Goal: Information Seeking & Learning: Find specific fact

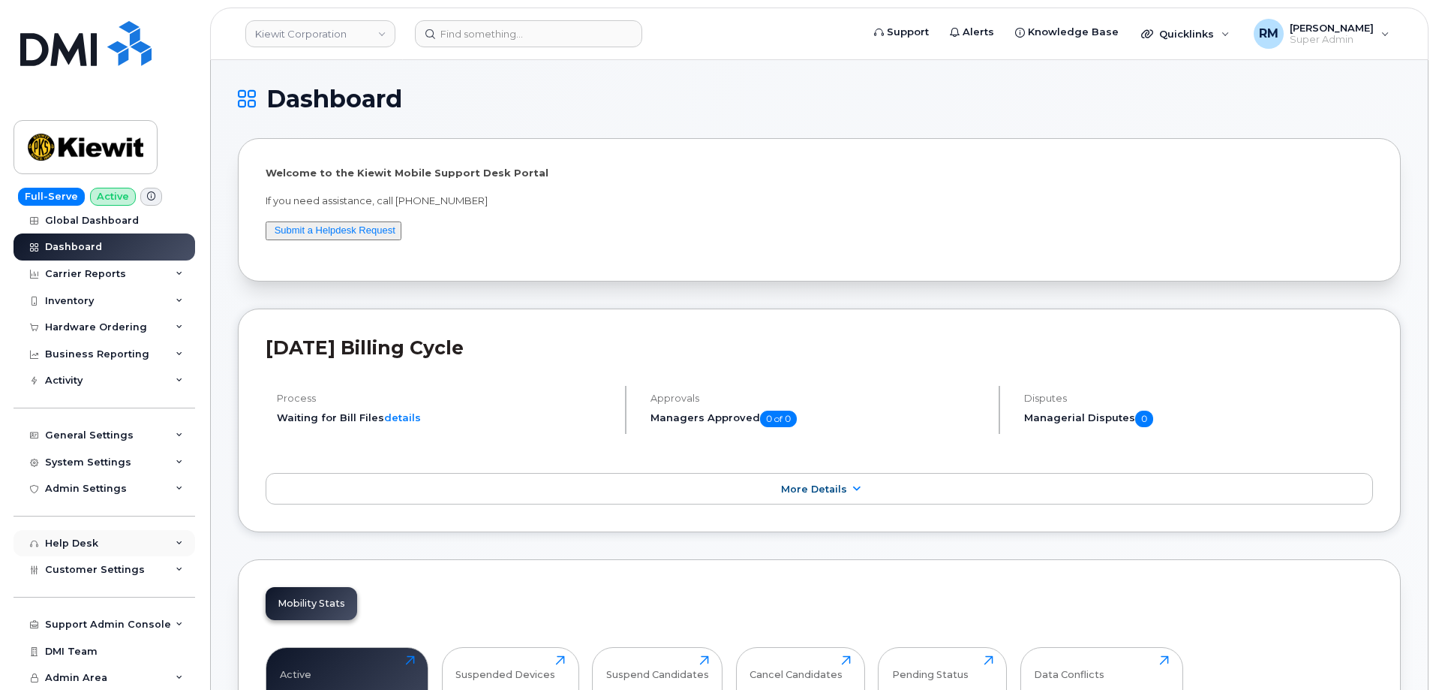
scroll to position [9, 0]
click at [71, 459] on div "System Settings" at bounding box center [88, 462] width 86 height 12
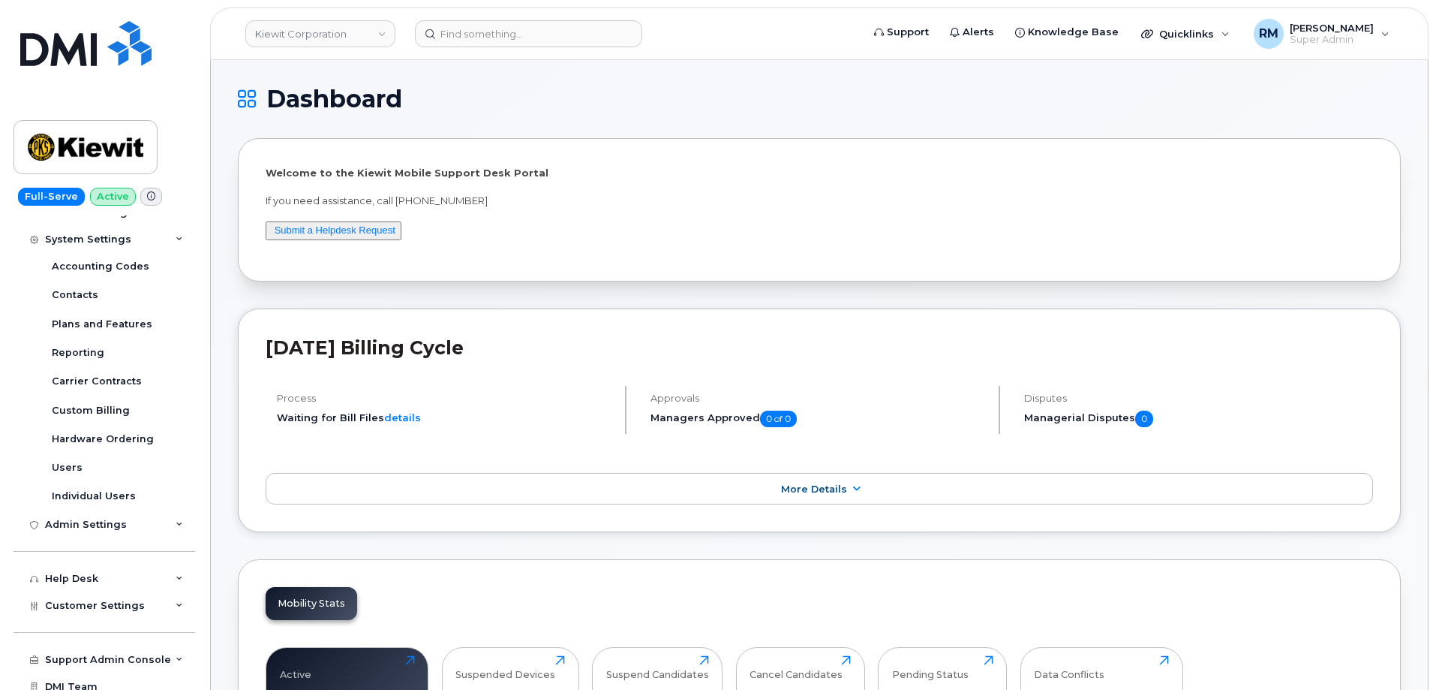
scroll to position [234, 0]
click at [67, 459] on div "Users" at bounding box center [67, 465] width 31 height 14
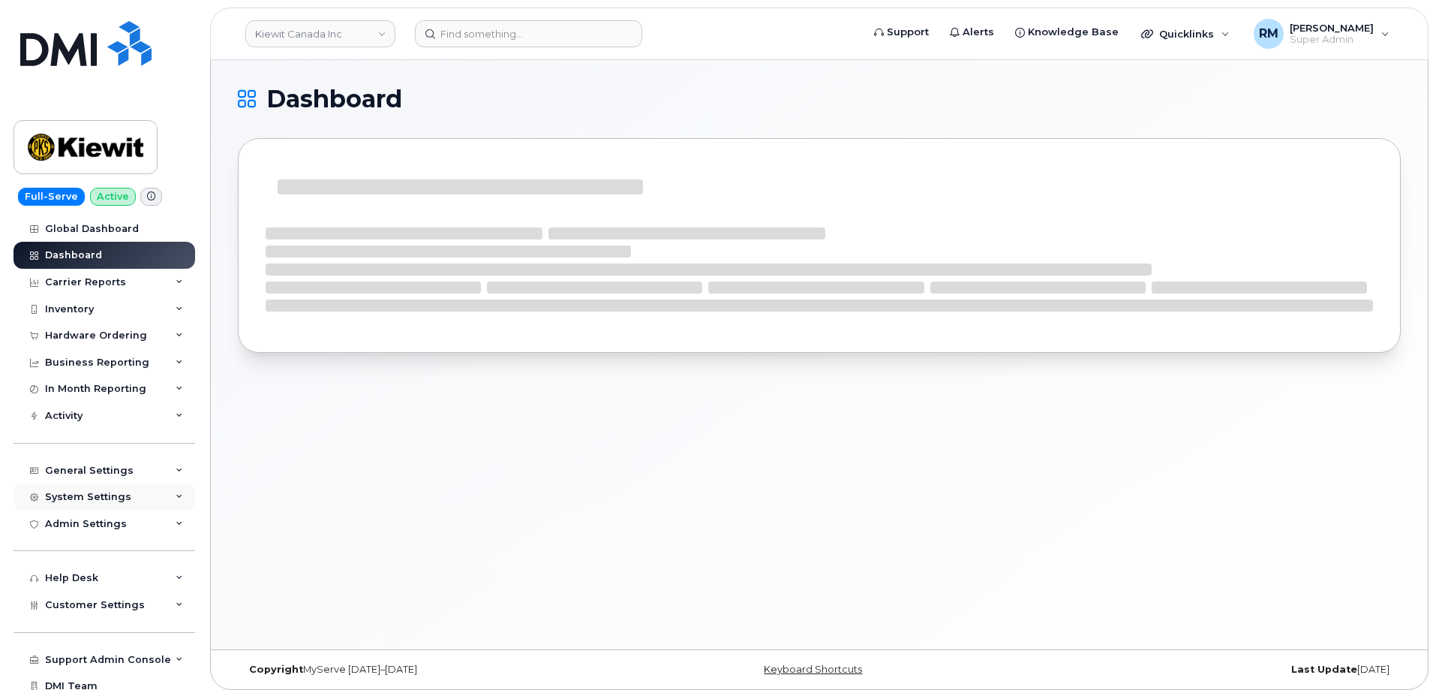
click at [178, 500] on icon at bounding box center [180, 497] width 8 height 8
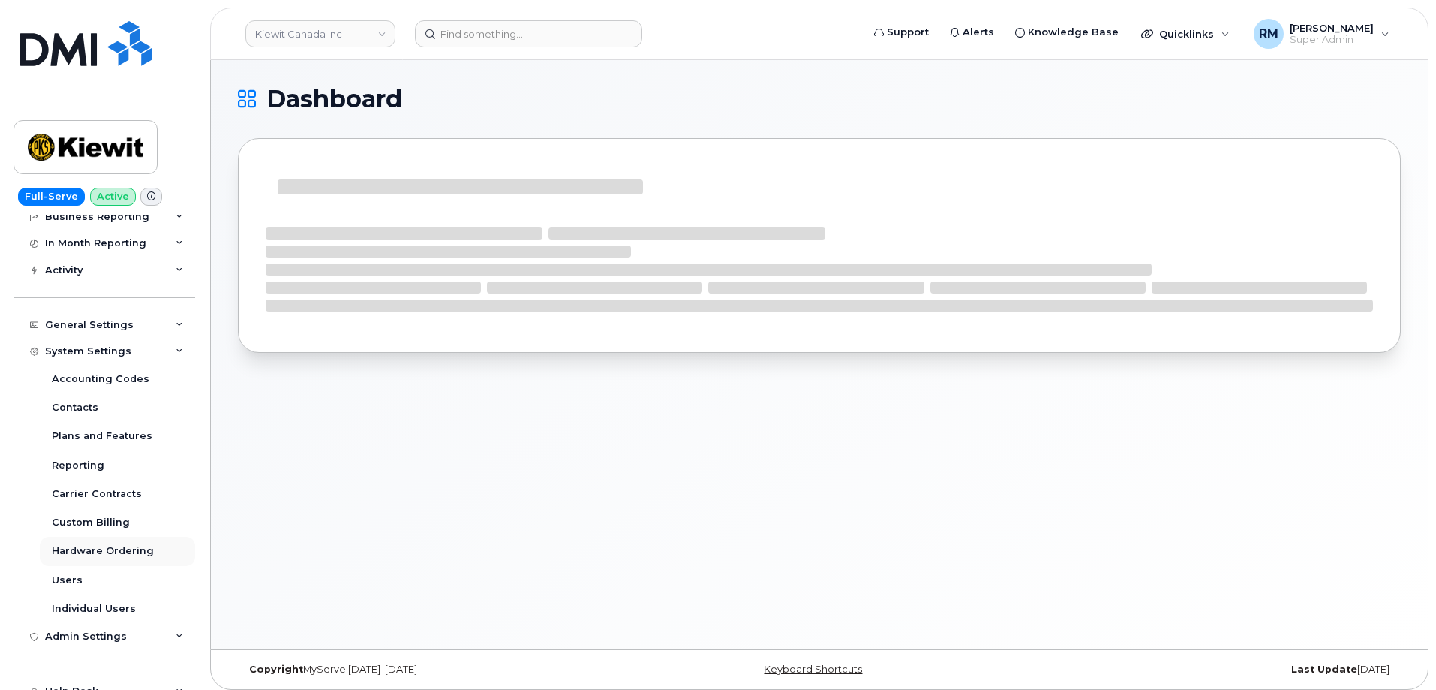
scroll to position [150, 0]
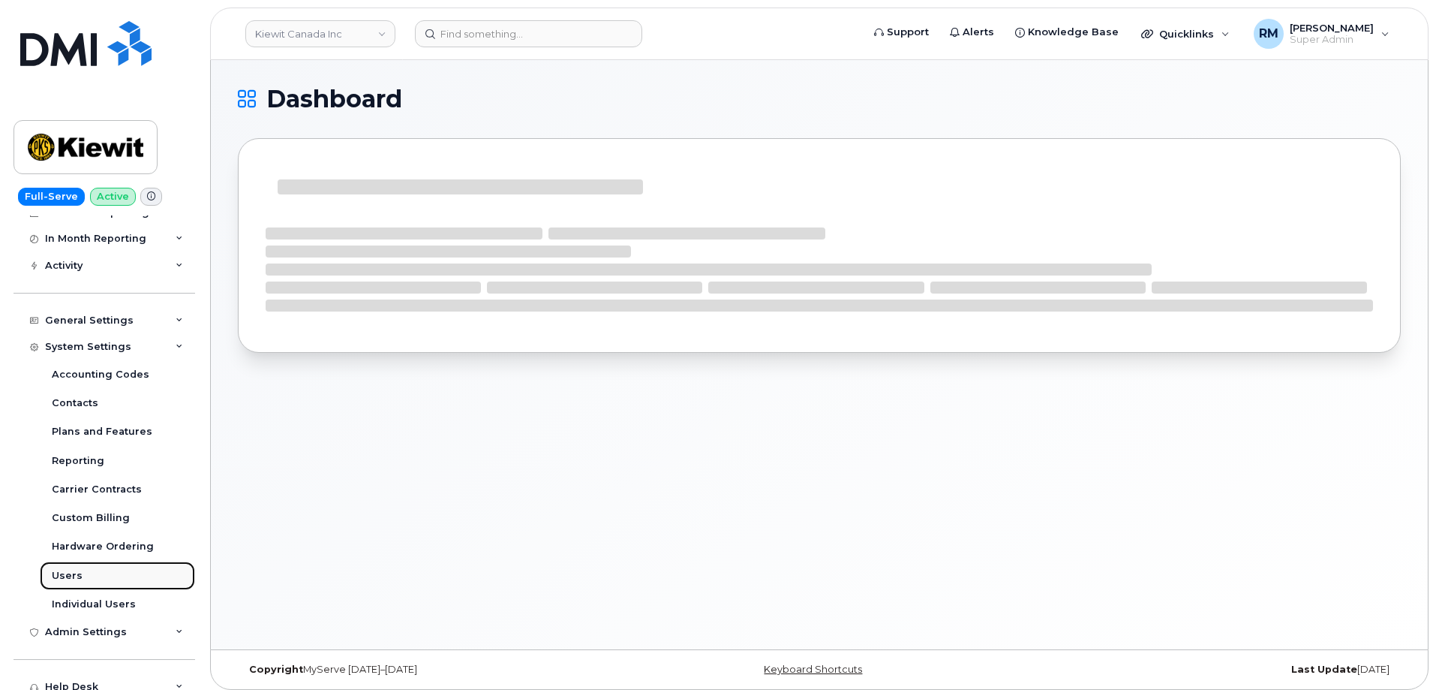
click at [71, 576] on div "Users" at bounding box center [67, 576] width 31 height 14
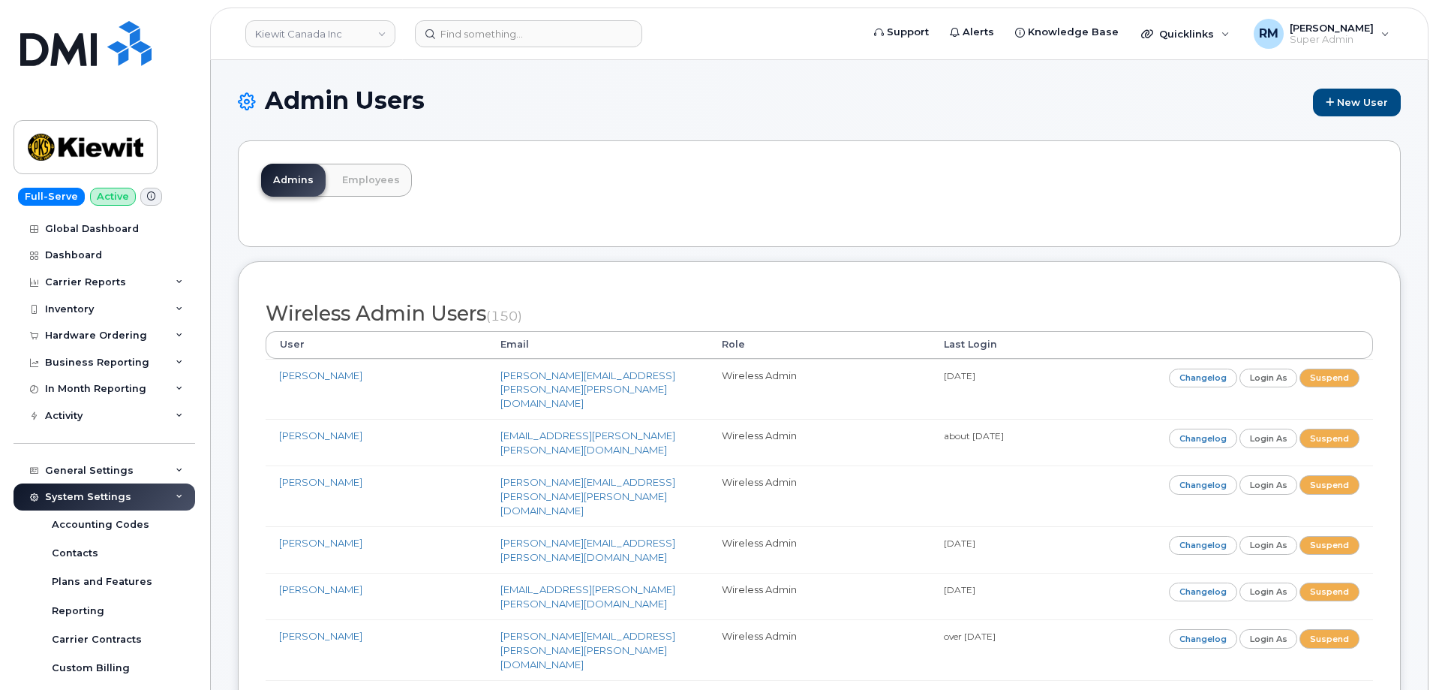
scroll to position [5641, 0]
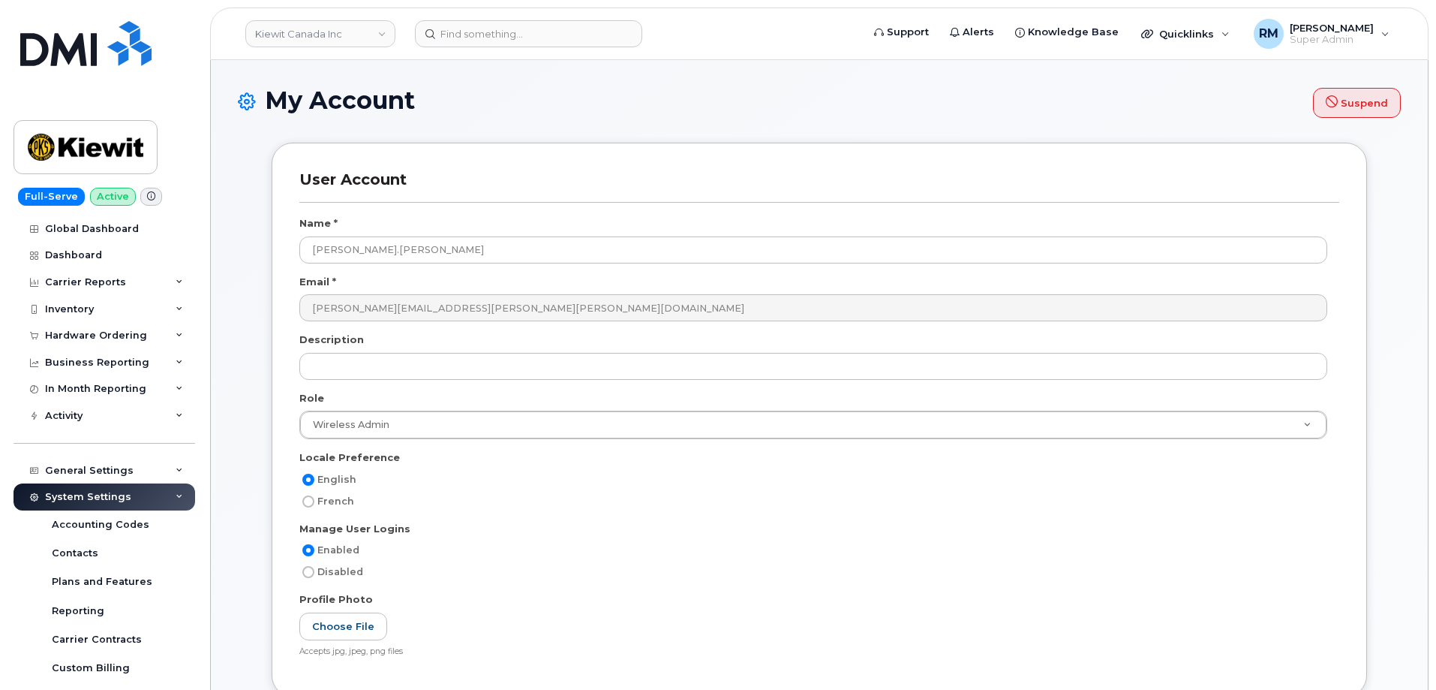
select select
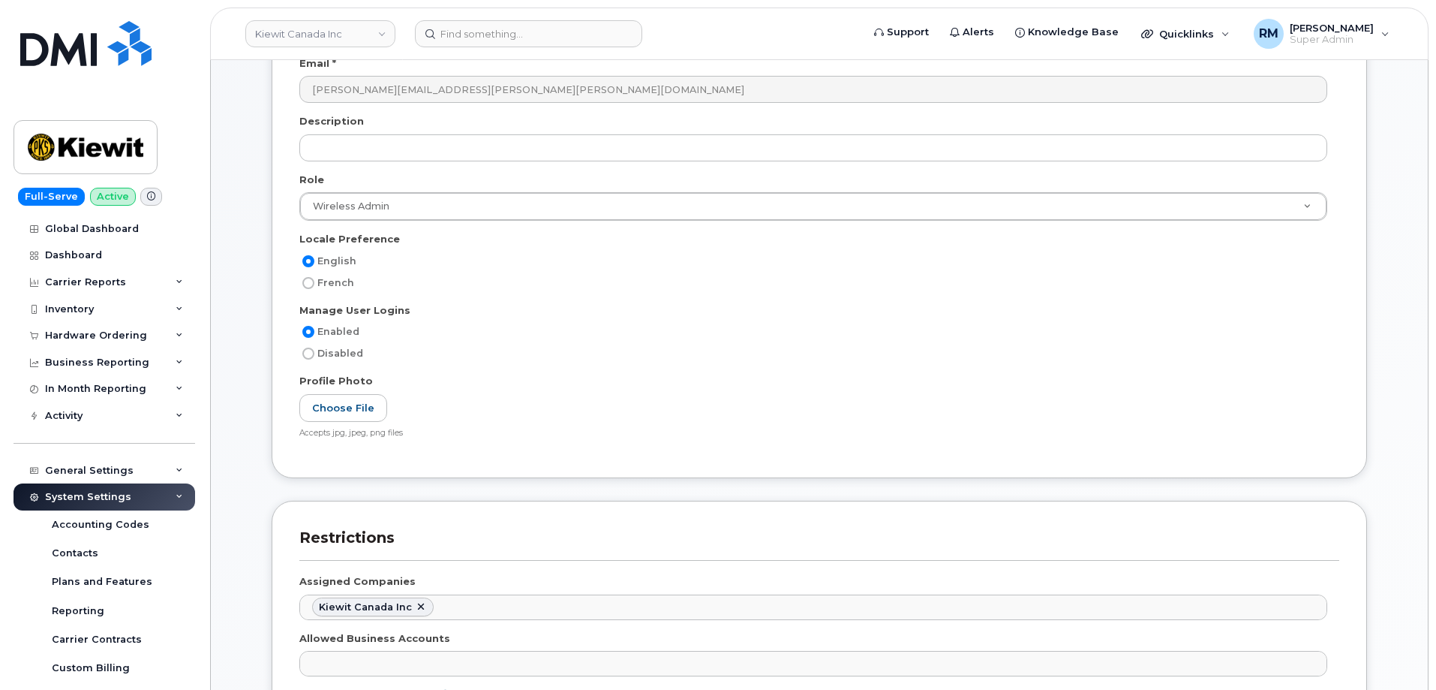
scroll to position [225, 0]
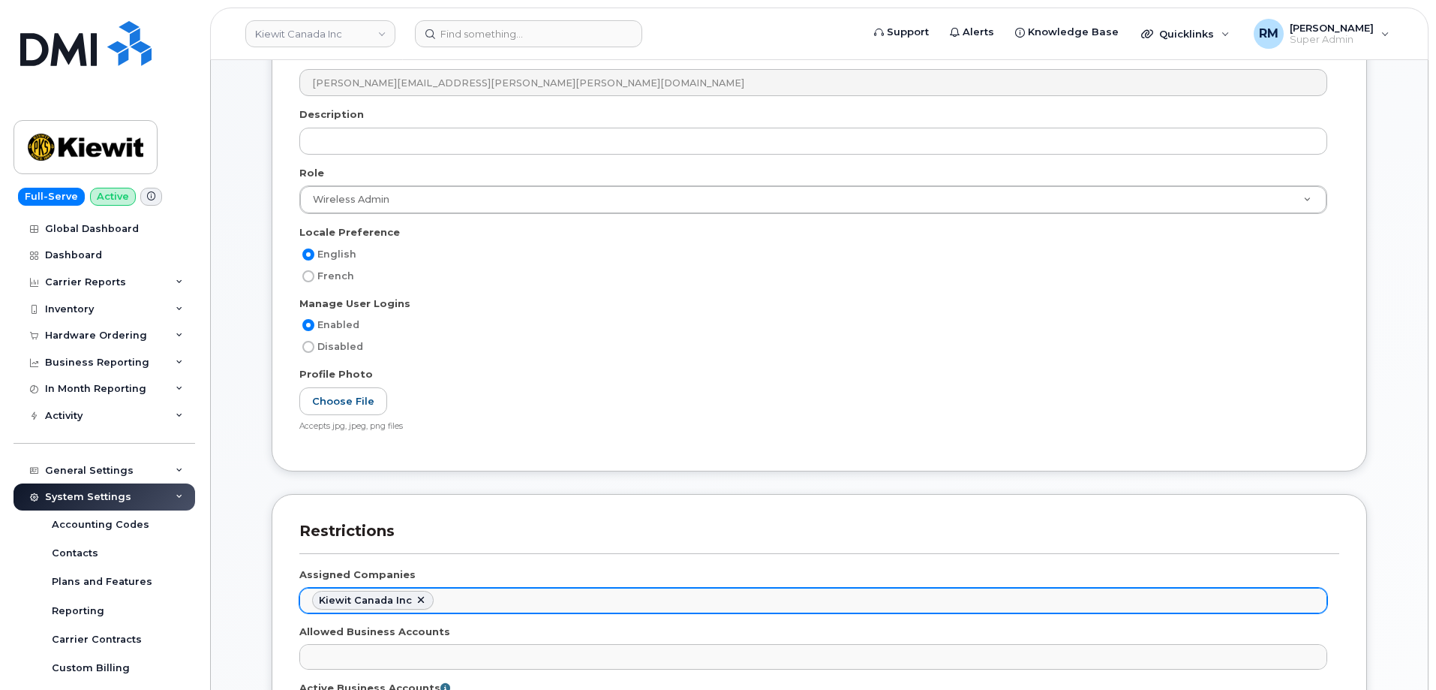
click at [474, 594] on ul "Kiewit Canada Inc" at bounding box center [813, 600] width 1027 height 24
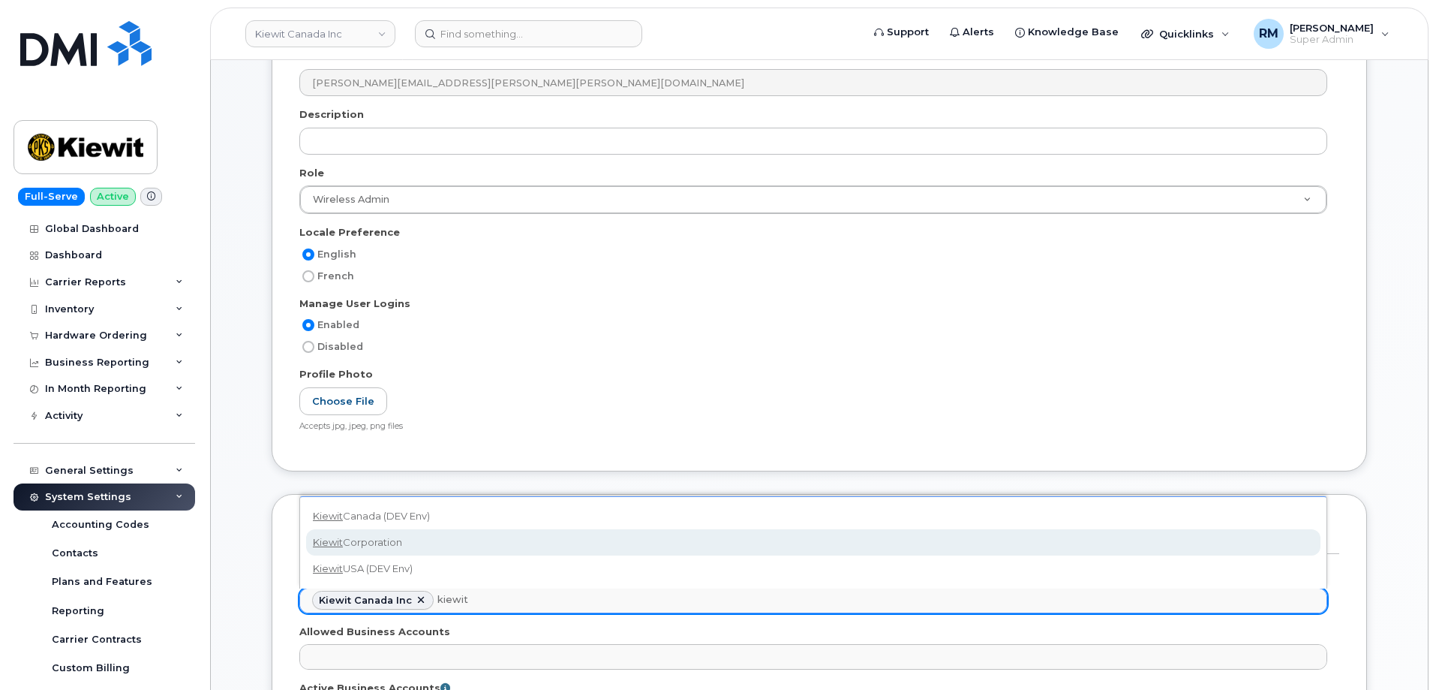
type input "kiewit"
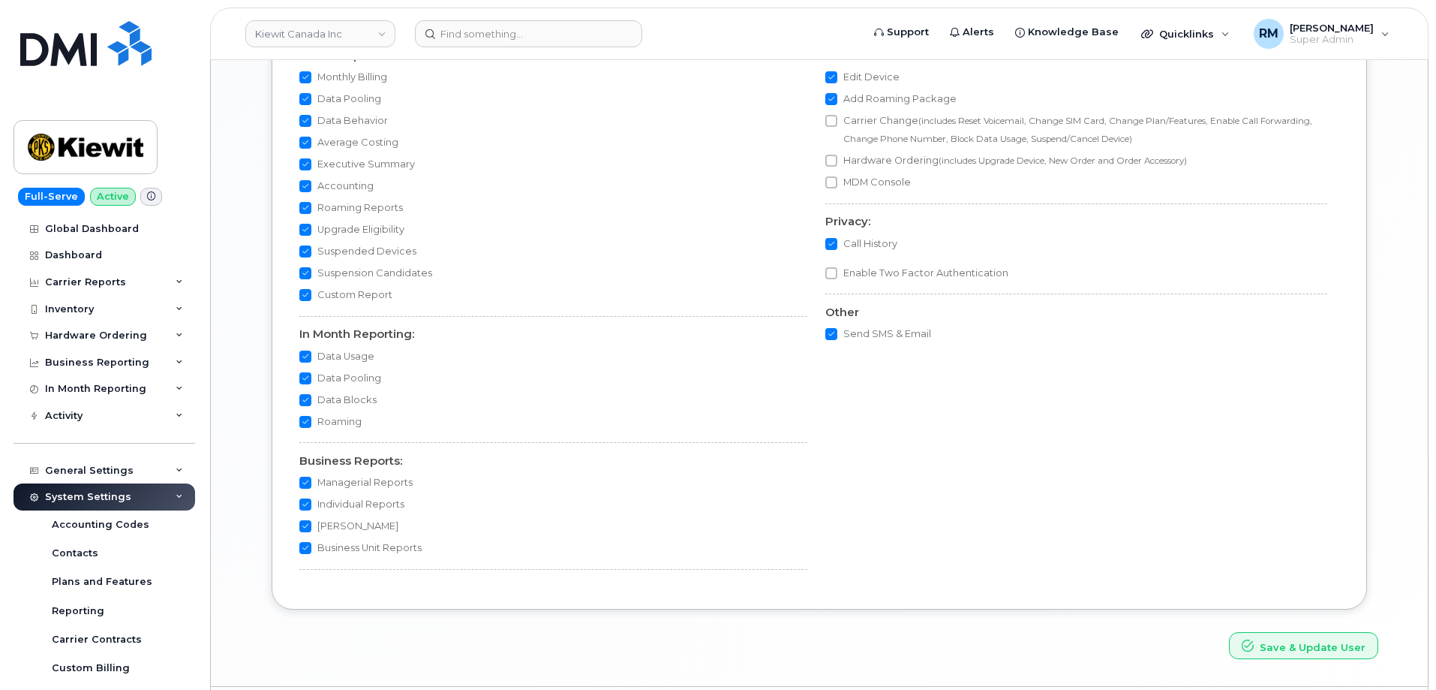
scroll to position [1351, 0]
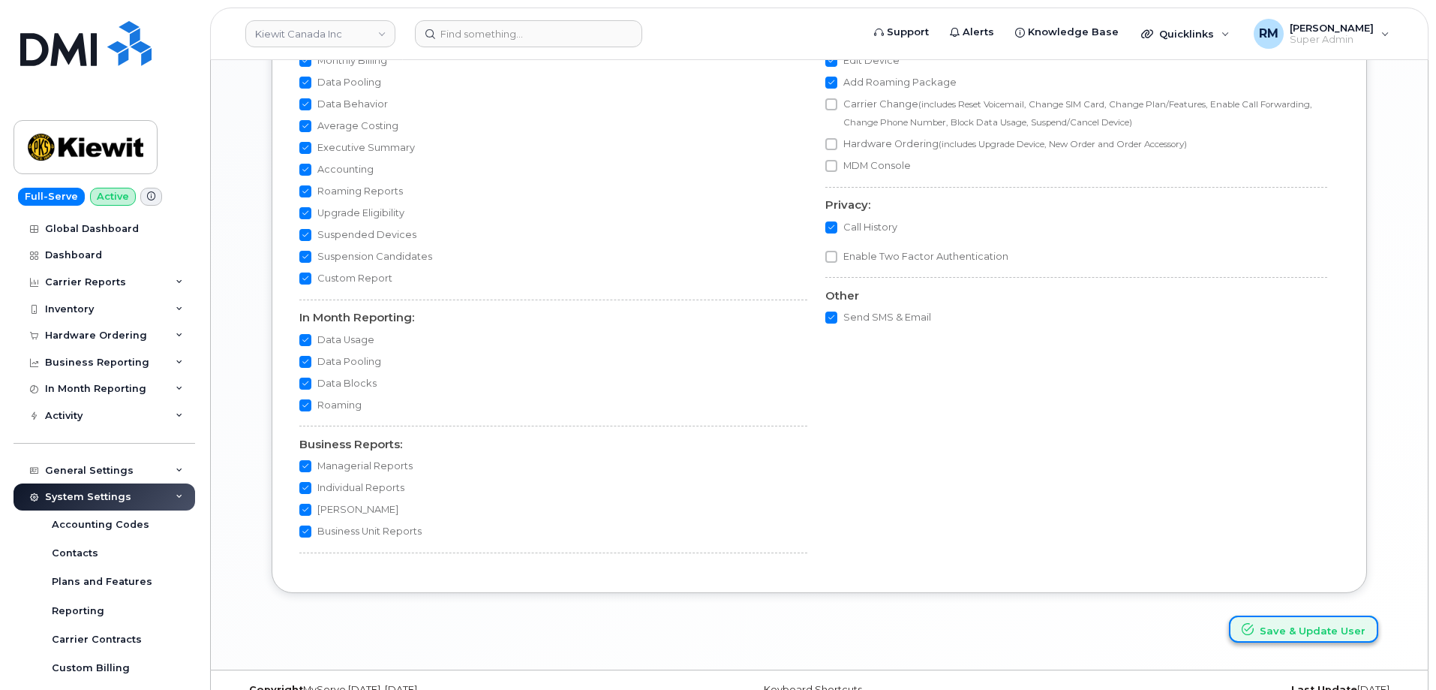
click at [1325, 629] on button "Save & Update User" at bounding box center [1303, 629] width 149 height 28
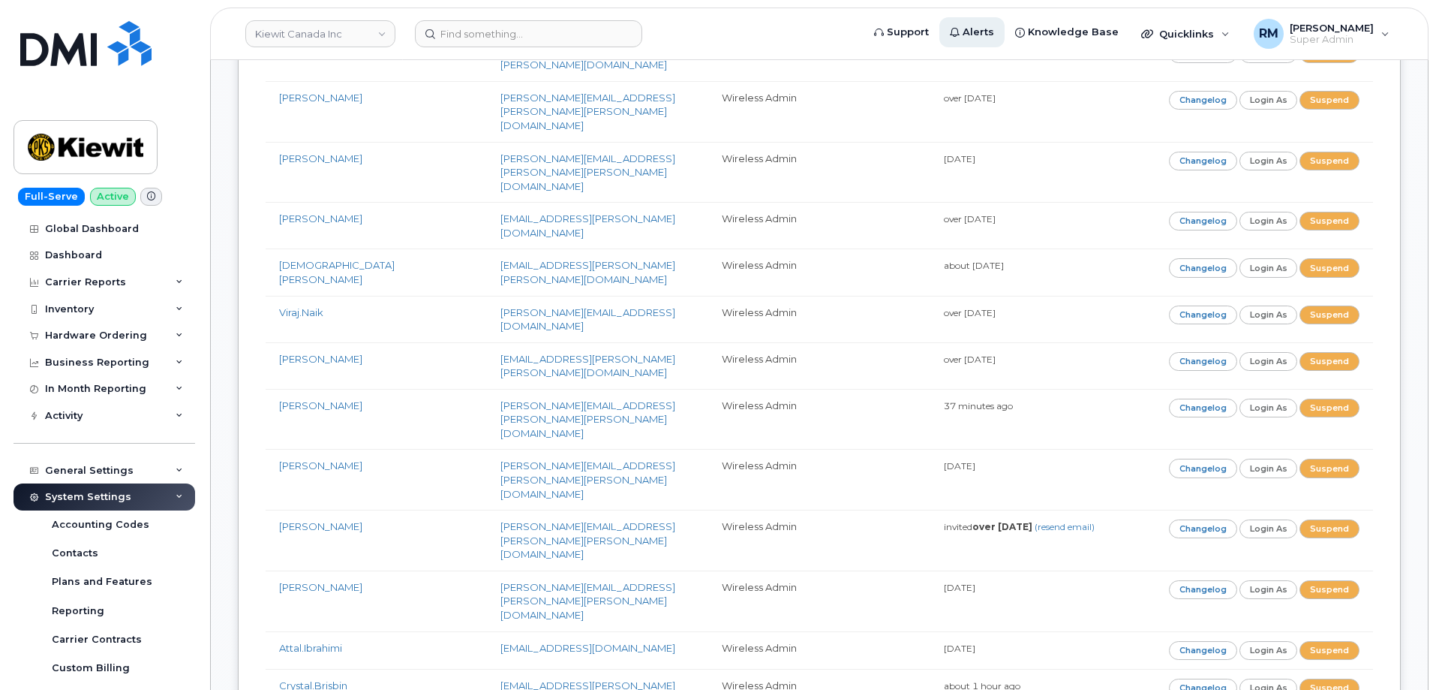
scroll to position [5705, 0]
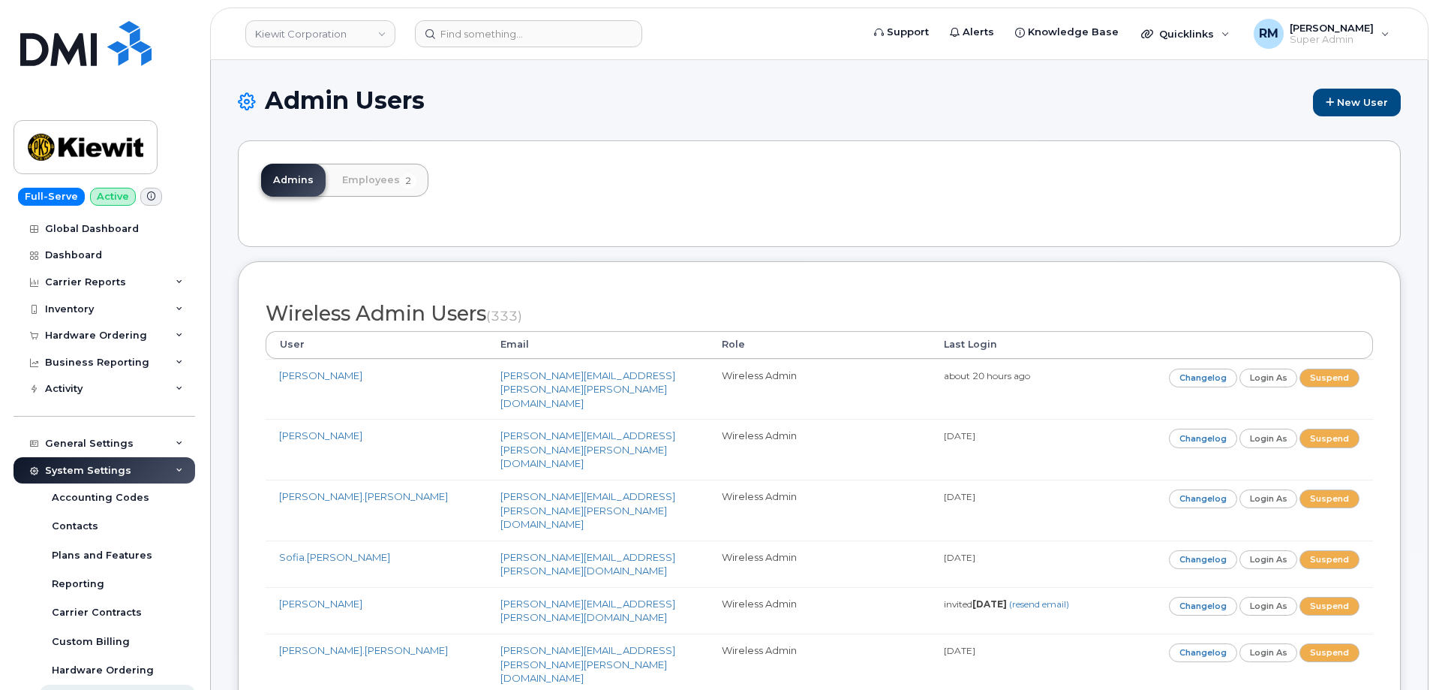
scroll to position [12512, 0]
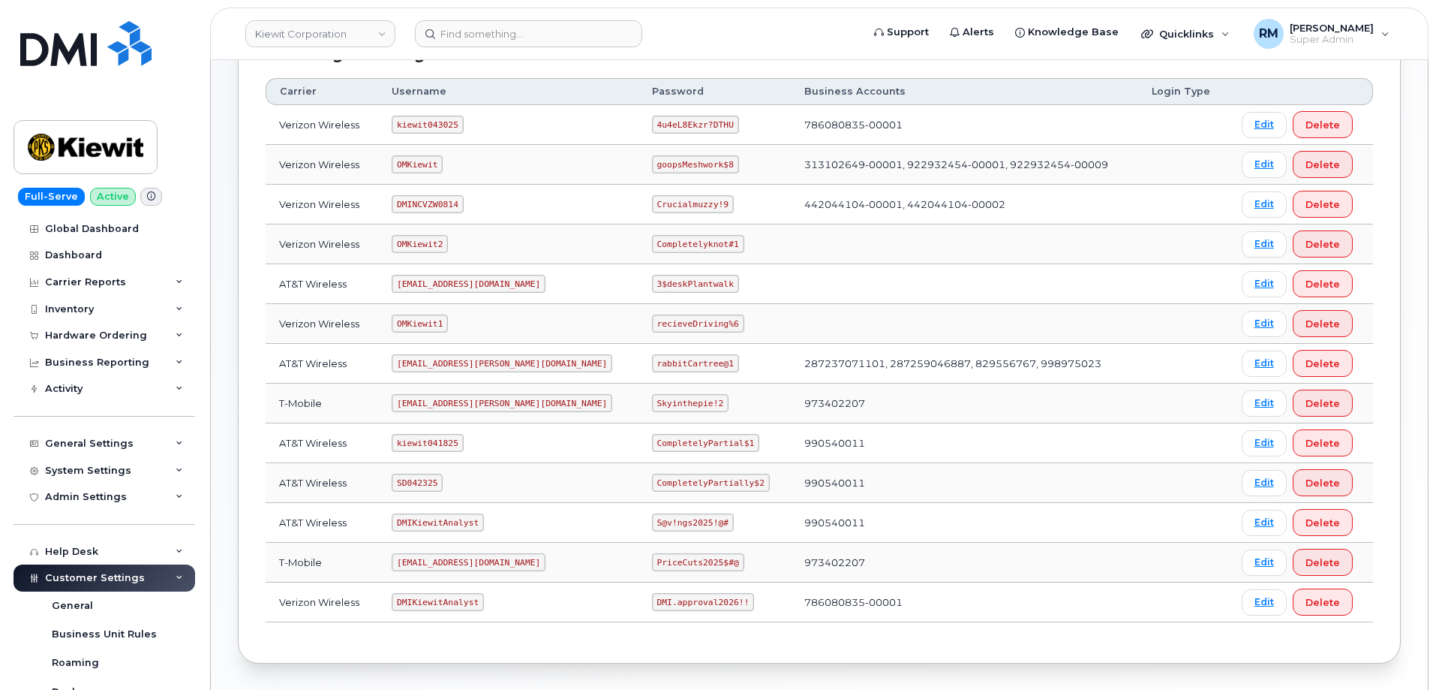
scroll to position [299, 0]
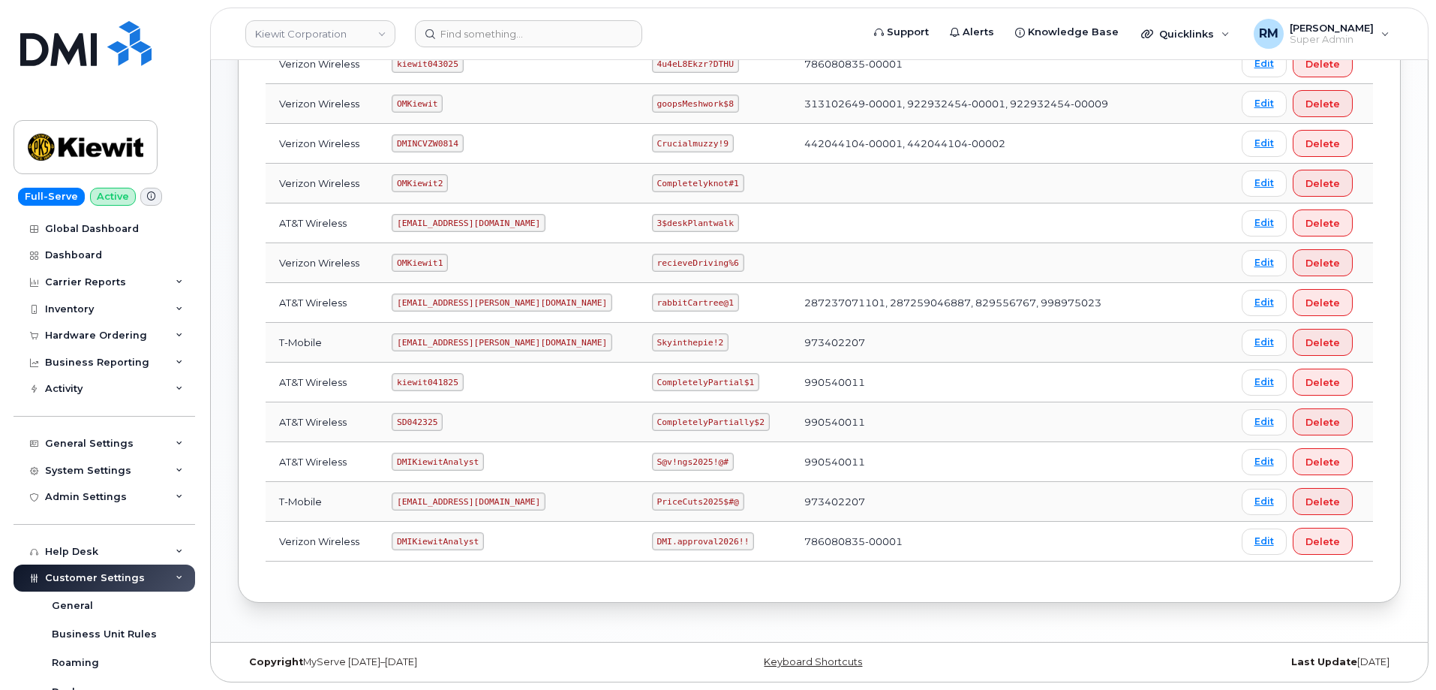
click at [423, 421] on code "SD042325" at bounding box center [417, 422] width 51 height 18
copy code "SD042325"
drag, startPoint x: 609, startPoint y: 423, endPoint x: 706, endPoint y: 414, distance: 97.2
click at [706, 414] on code "CompletelyPartially$2" at bounding box center [711, 422] width 118 height 18
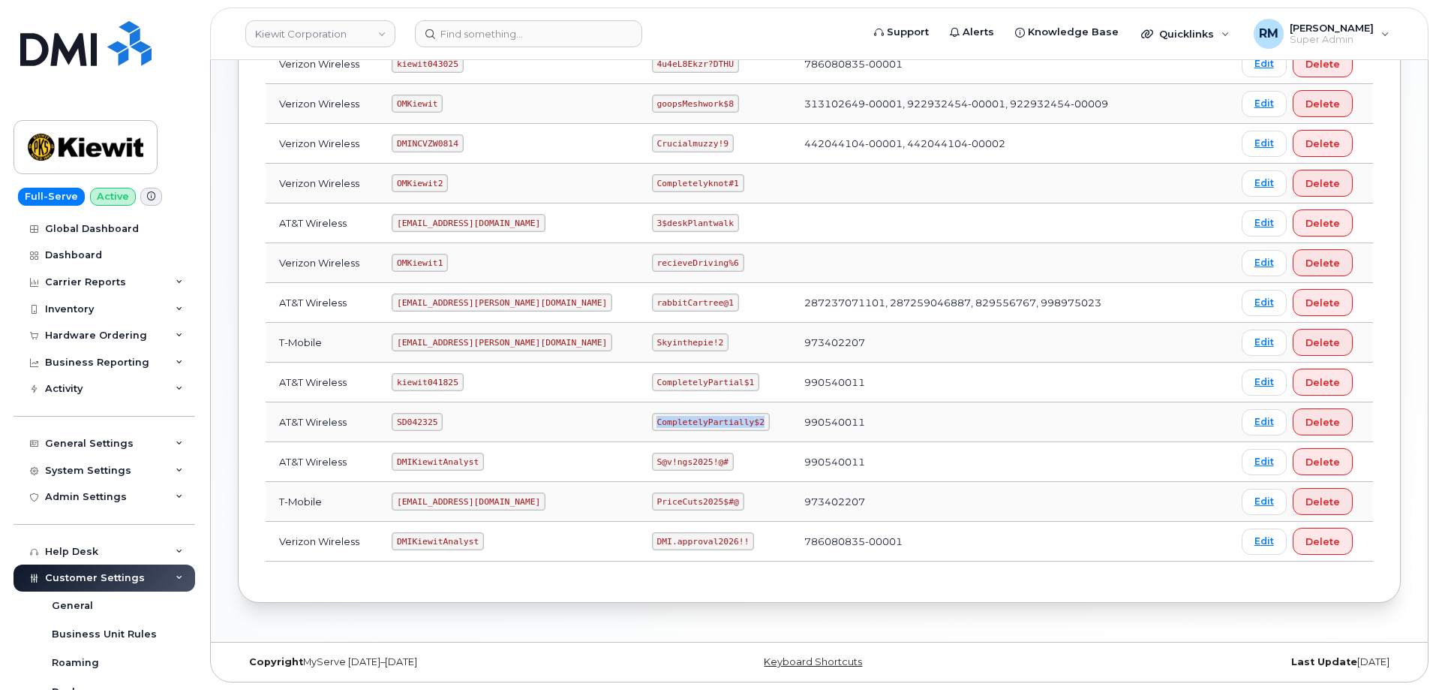
copy code "CompletelyPartially$2"
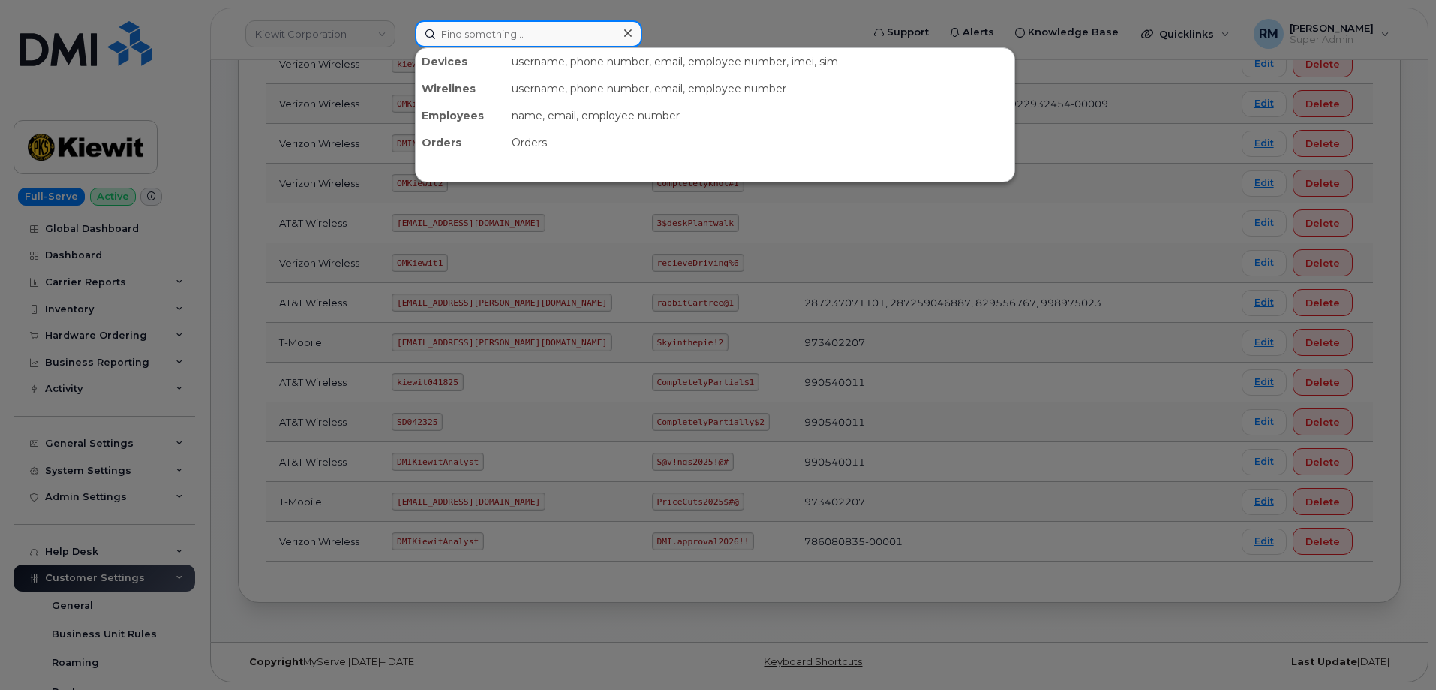
click at [480, 34] on input at bounding box center [528, 33] width 227 height 27
paste input "9098936655"
type input "9098936655"
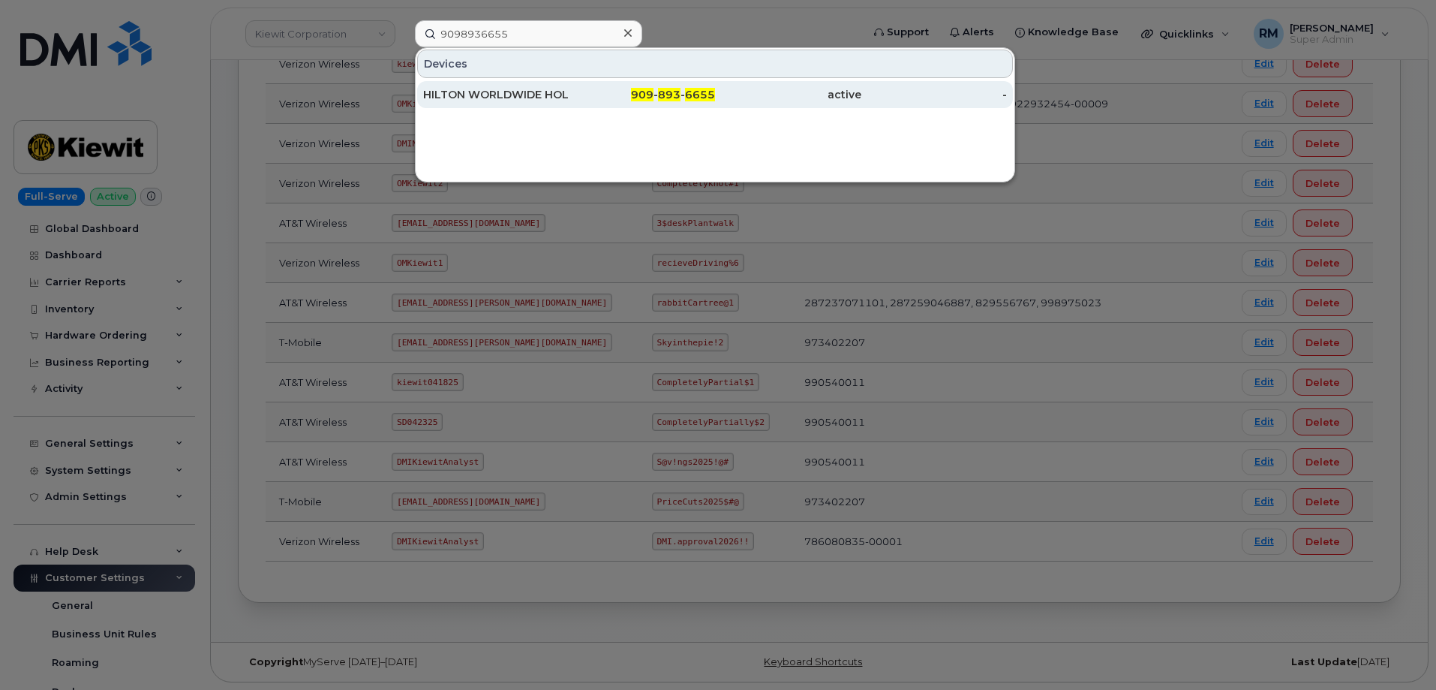
click at [624, 101] on div "909 - 893 - 6655" at bounding box center [643, 94] width 146 height 15
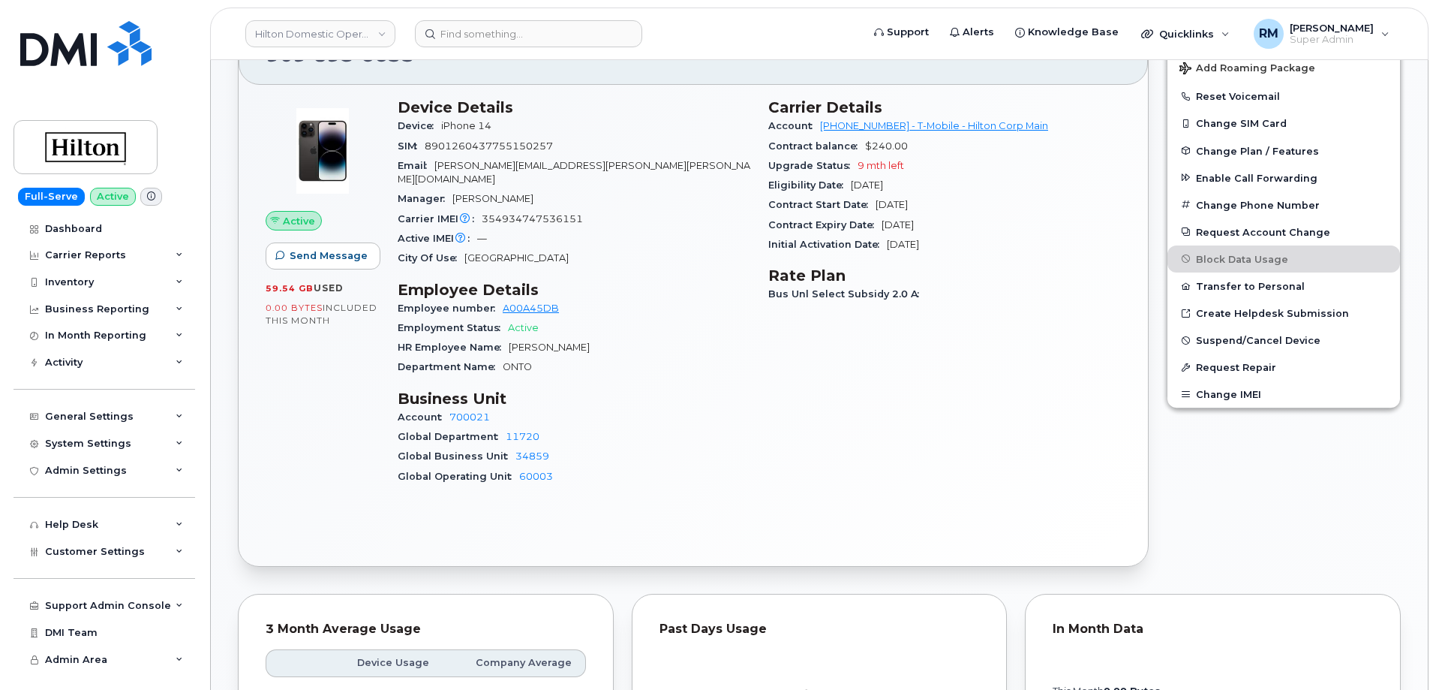
scroll to position [375, 0]
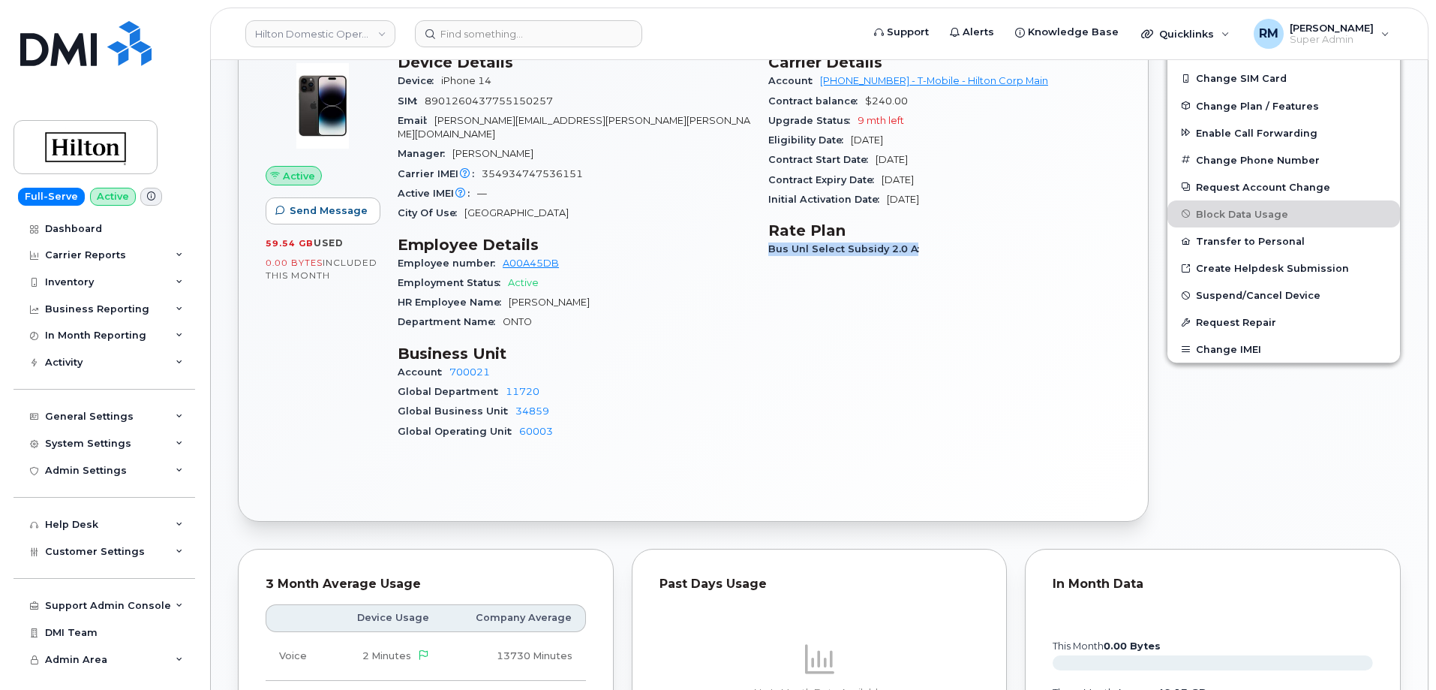
drag, startPoint x: 916, startPoint y: 247, endPoint x: 762, endPoint y: 256, distance: 154.9
click at [762, 256] on div "Carrier Details Account [PHONE_NUMBER] - T-Mobile - Hilton Corp Main Contract b…" at bounding box center [945, 253] width 371 height 418
copy span "Bus Unl Select Subsidy 2.0 A"
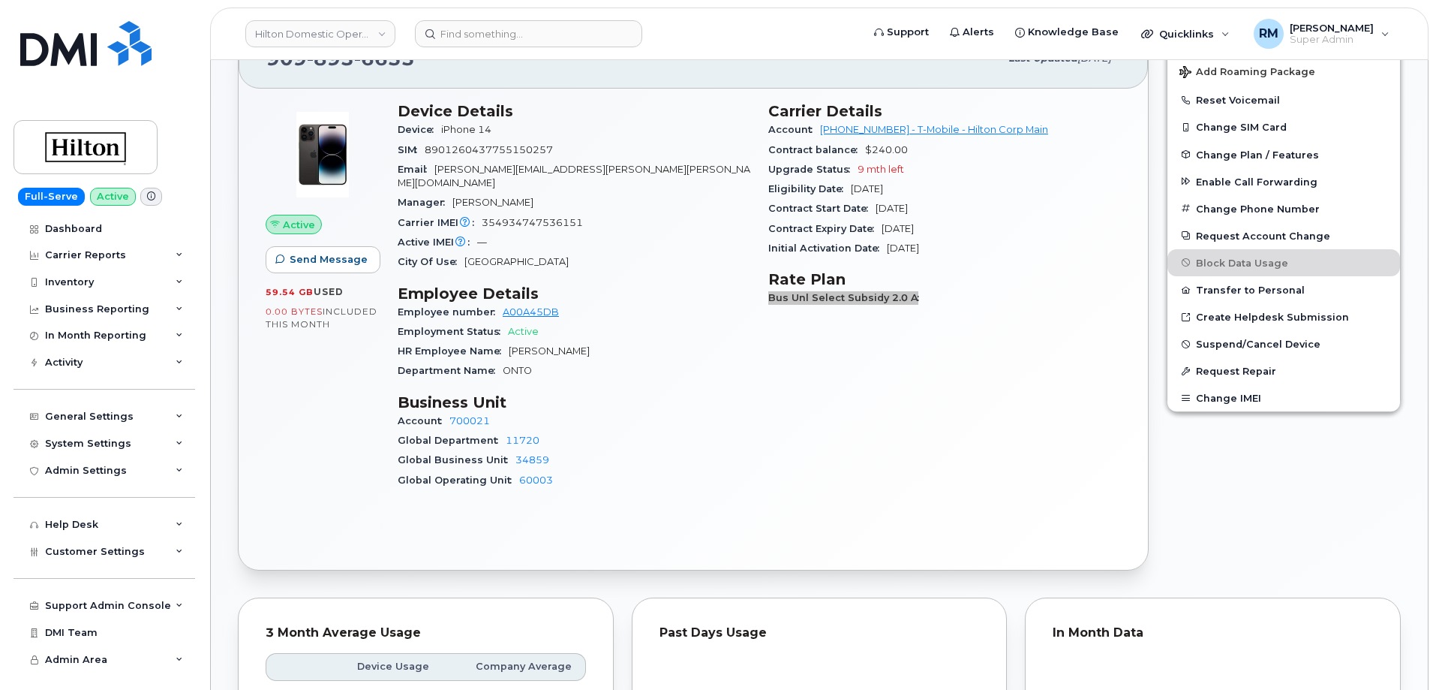
scroll to position [300, 0]
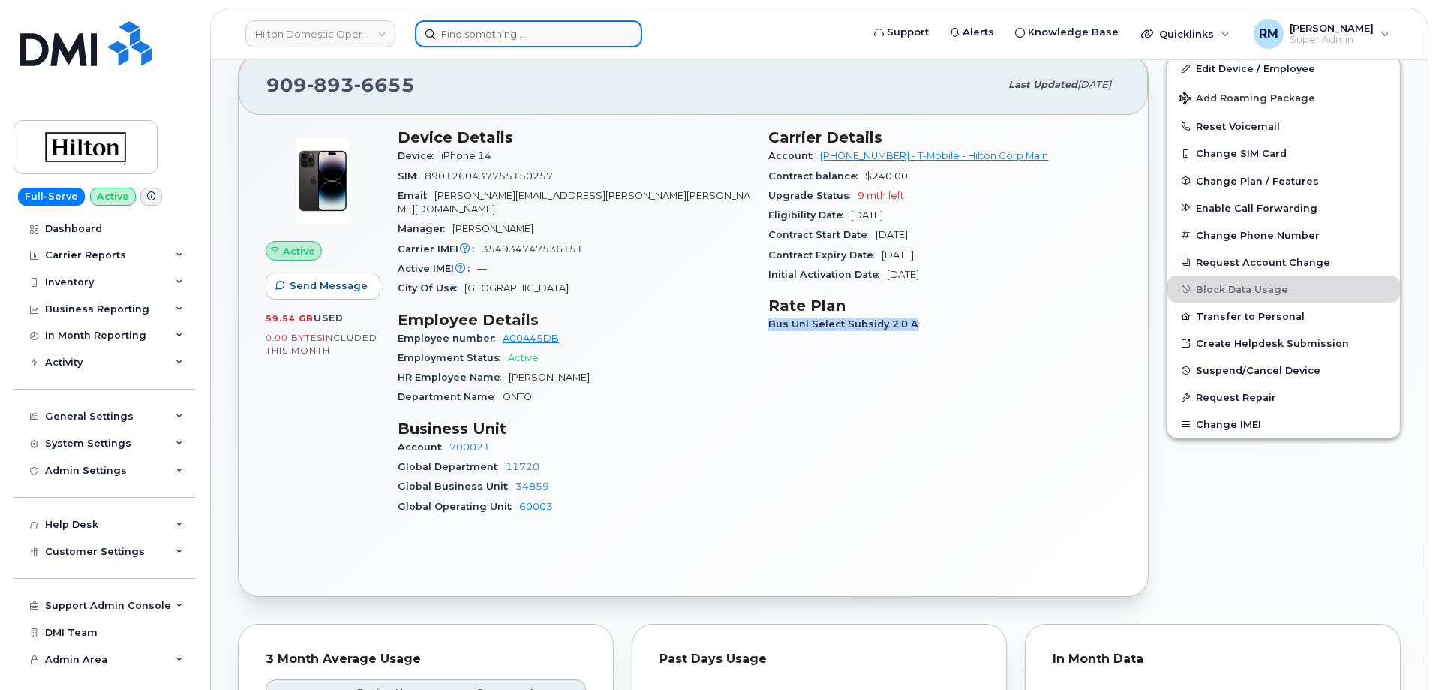
click at [453, 29] on input at bounding box center [528, 33] width 227 height 27
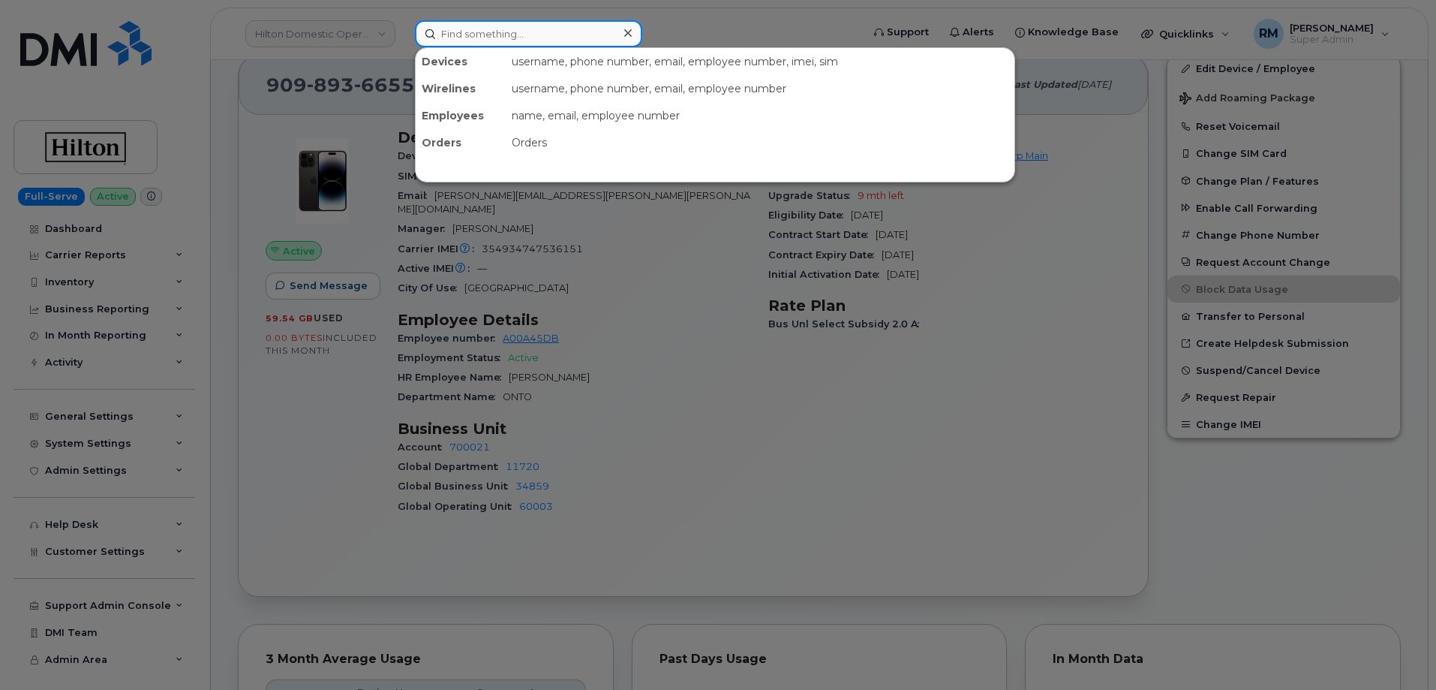
paste input "7148631177"
type input "7148631177"
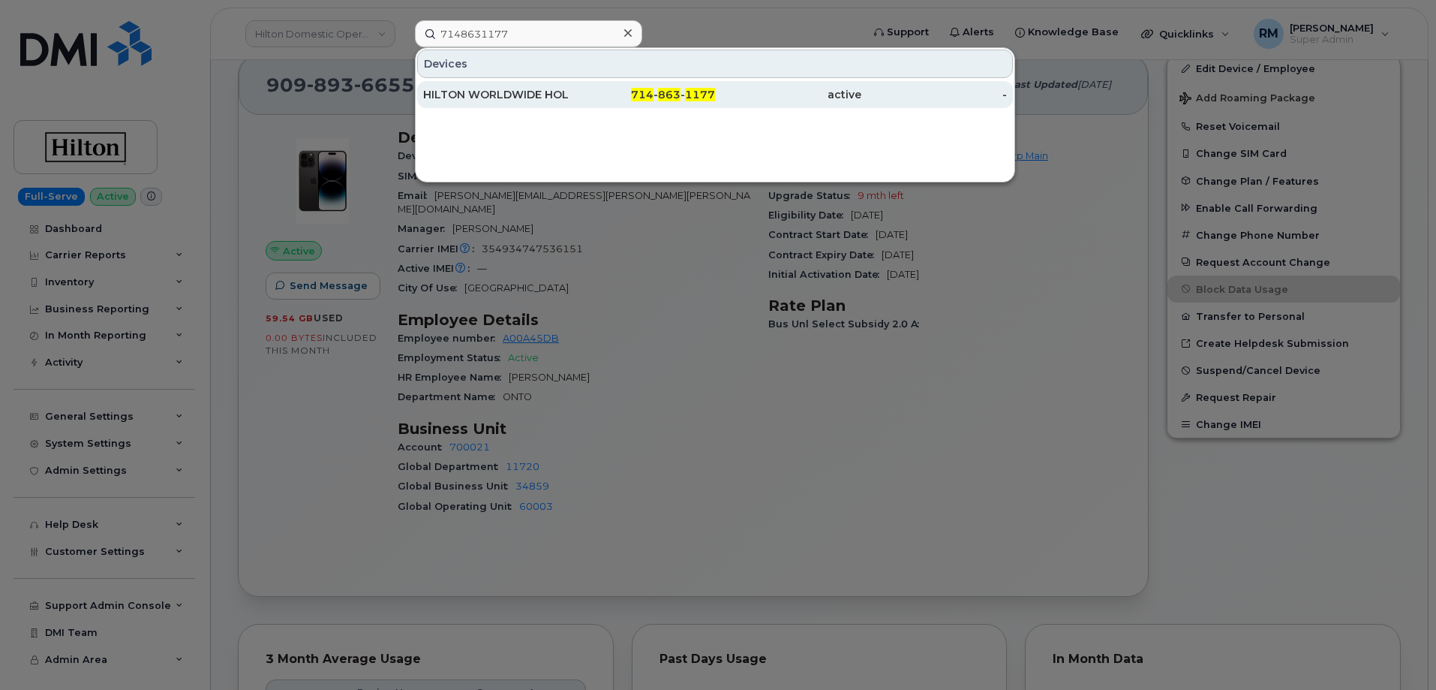
click at [560, 98] on div "HILTON WORLDWIDE HOLDINGS INC." at bounding box center [496, 94] width 146 height 15
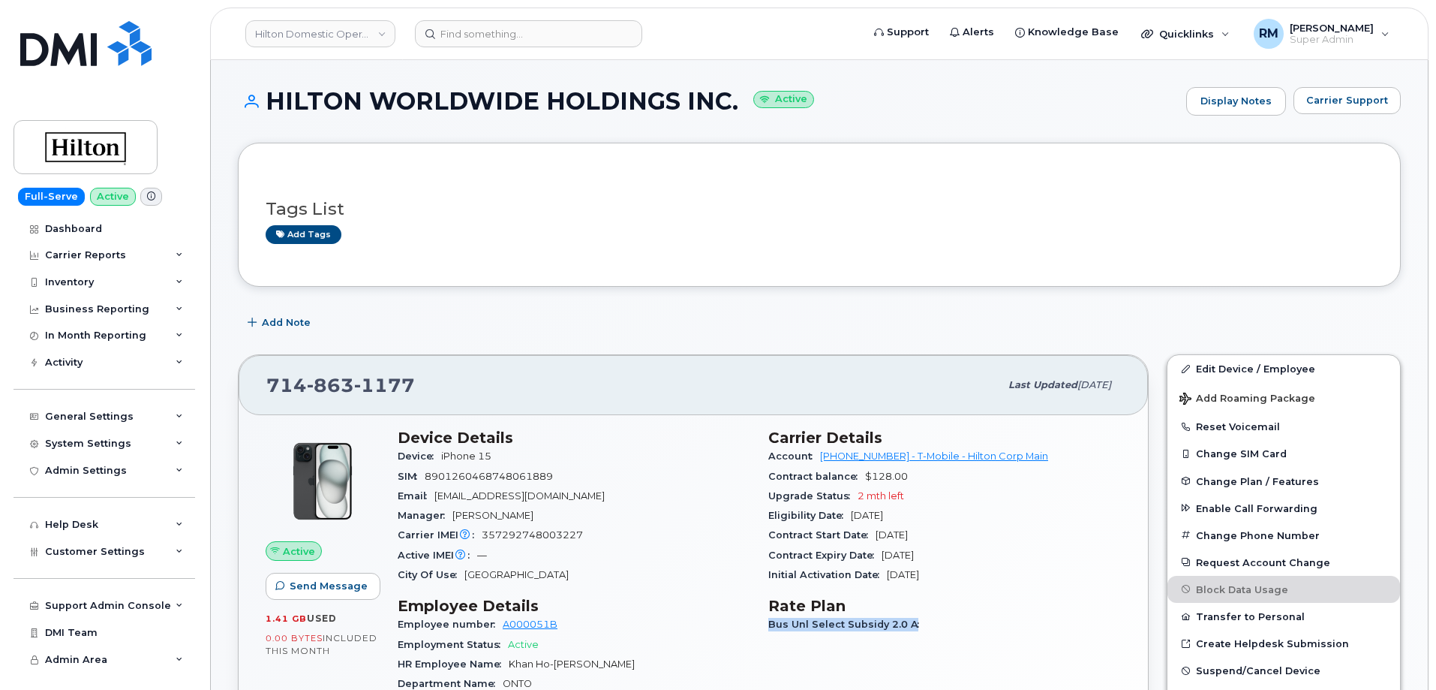
drag, startPoint x: 917, startPoint y: 622, endPoint x: 766, endPoint y: 622, distance: 150.9
click at [764, 623] on div "Carrier Details Account 964079317 - T-Mobile - Hilton Corp Main Contract balanc…" at bounding box center [945, 622] width 371 height 404
copy span "Bus Unl Select Subsidy 2.0 A"
drag, startPoint x: 480, startPoint y: 35, endPoint x: 457, endPoint y: 36, distance: 22.5
click at [480, 35] on input at bounding box center [528, 33] width 227 height 27
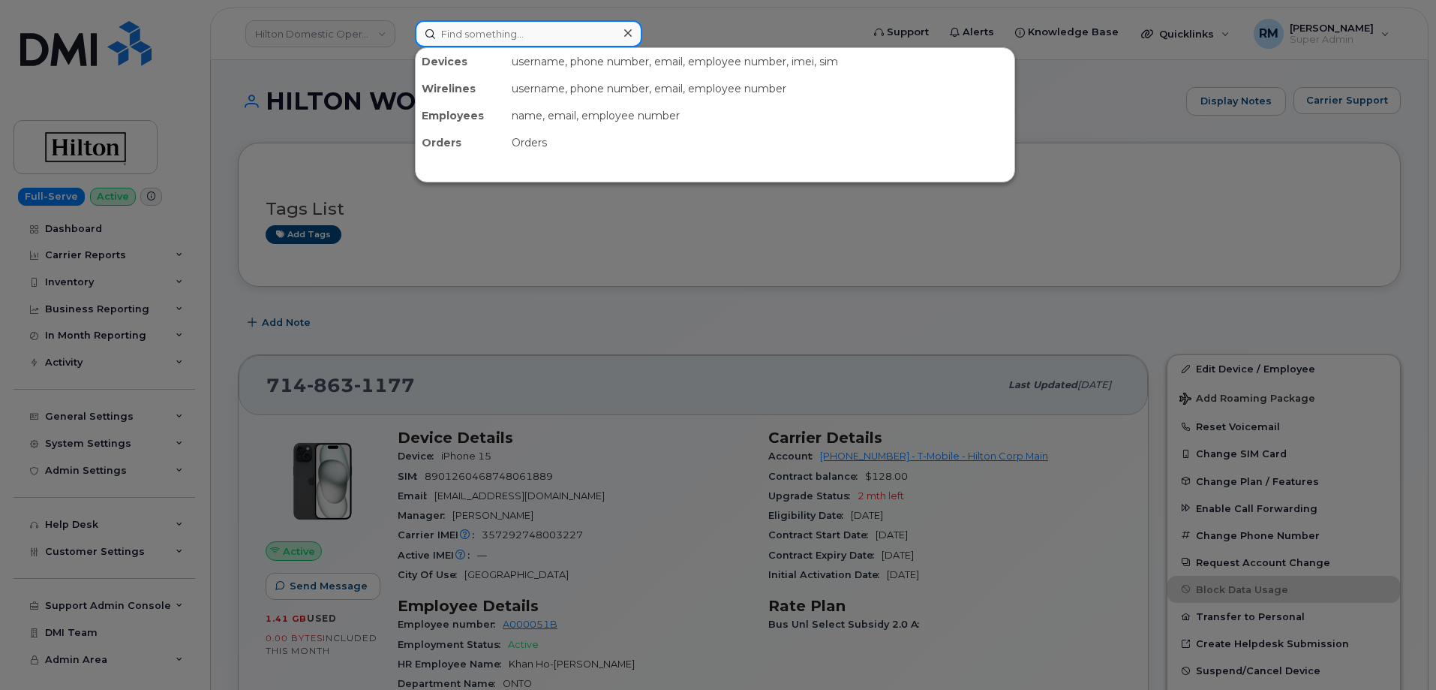
paste input "7024938381"
type input "7024938381"
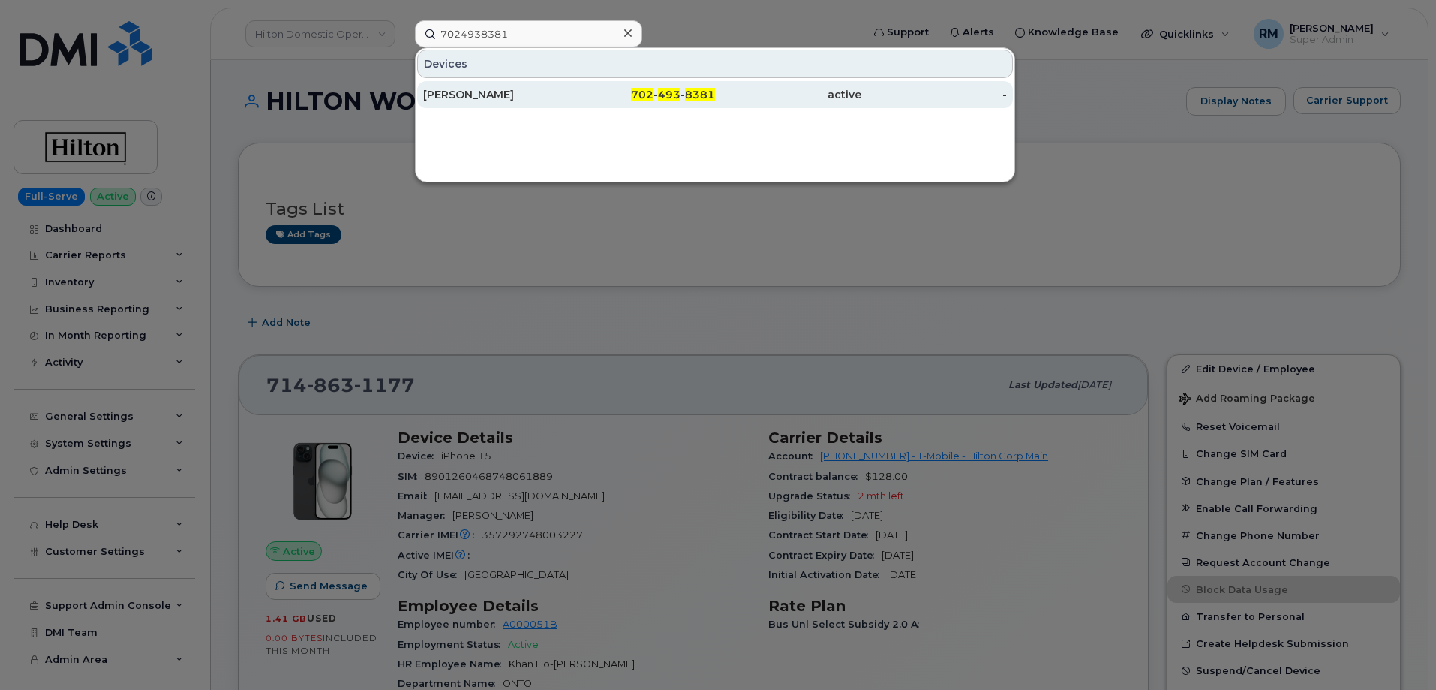
click at [591, 97] on div "702 - 493 - 8381" at bounding box center [643, 94] width 146 height 15
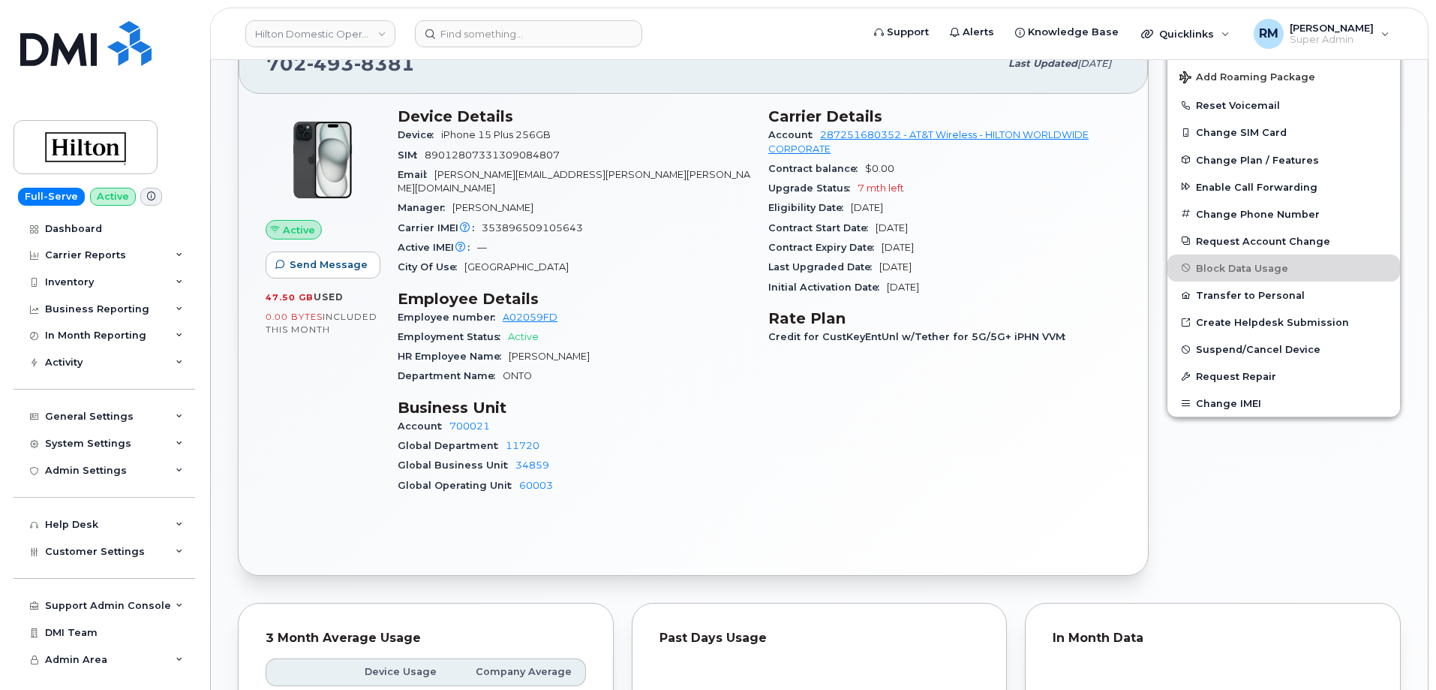
scroll to position [450, 0]
drag, startPoint x: 1052, startPoint y: 336, endPoint x: 819, endPoint y: 332, distance: 233.4
click at [819, 332] on span "Credit for CustKeyEntUnl w/Tether for 5G/5G+ iPHN VVM" at bounding box center [921, 334] width 305 height 11
copy span "CustKeyEntUnl w/Tether for 5G/5G+ iPHN VVM"
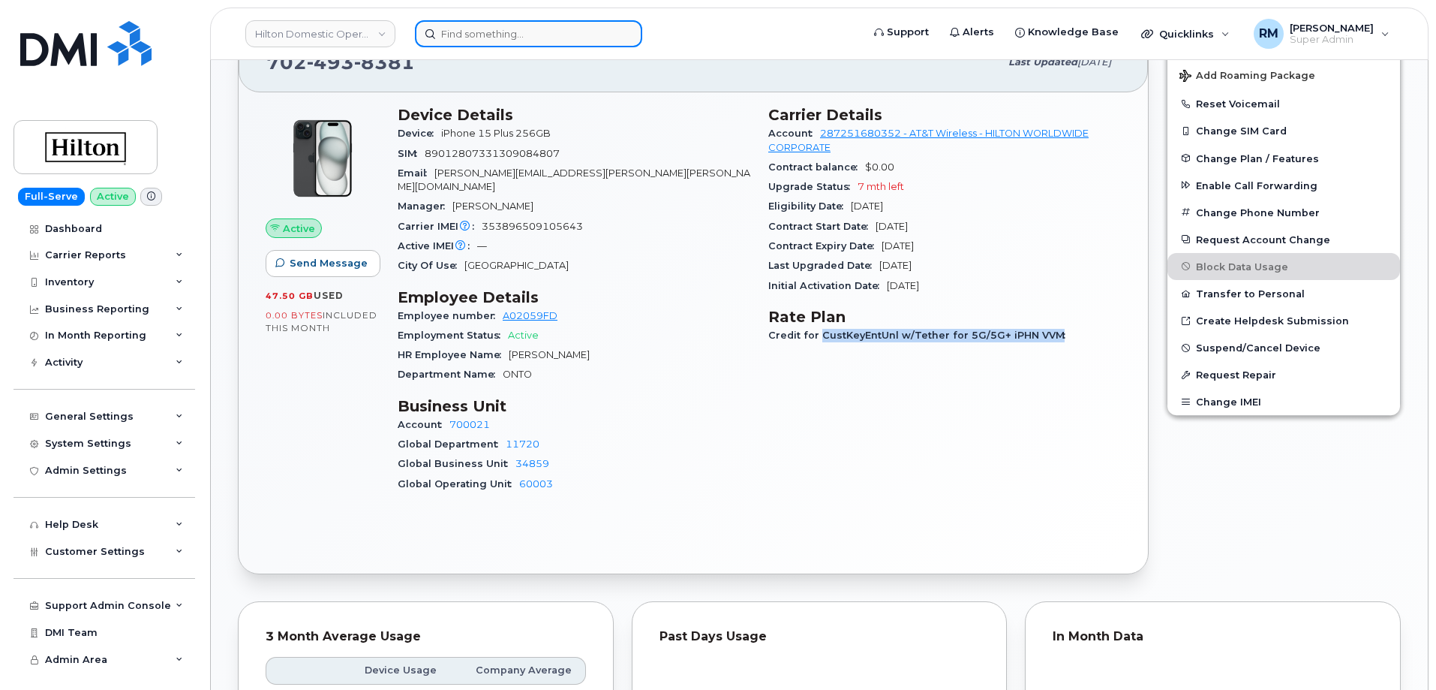
click at [555, 32] on input at bounding box center [528, 33] width 227 height 27
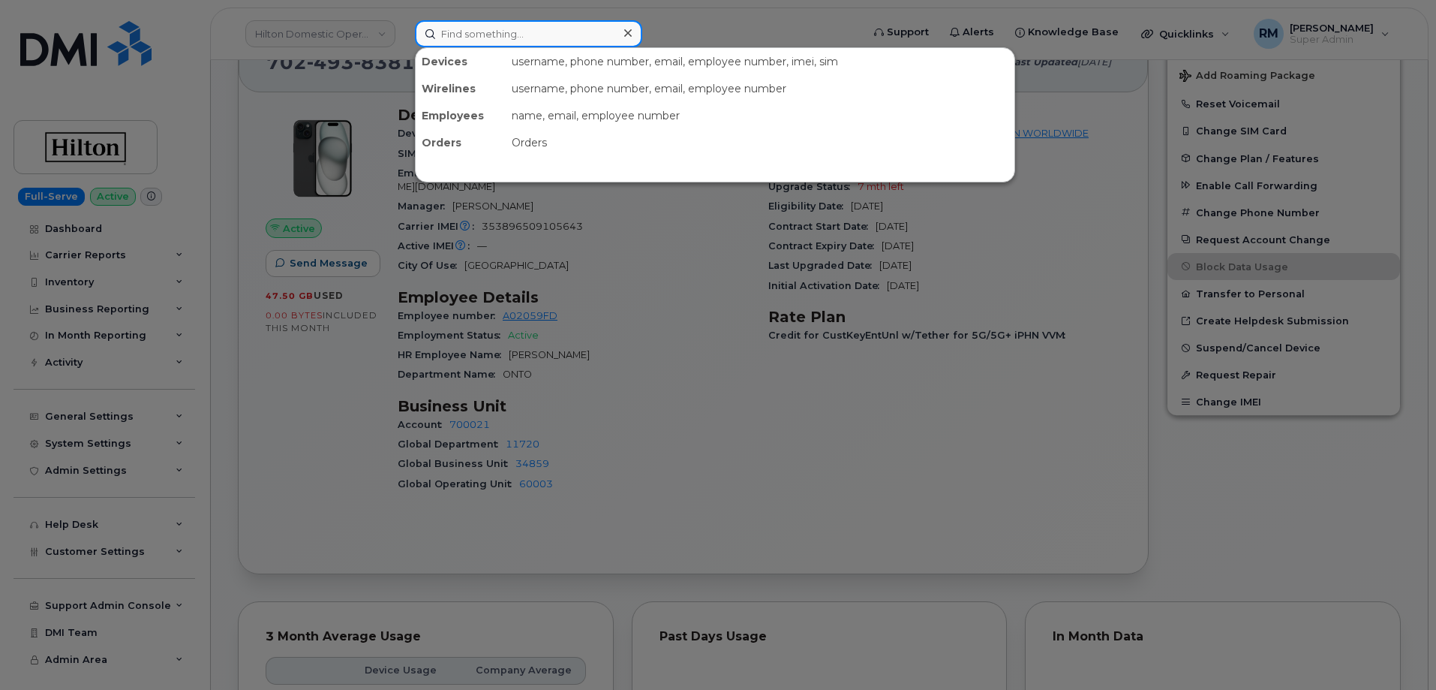
paste input "9094599286"
type input "9094599286"
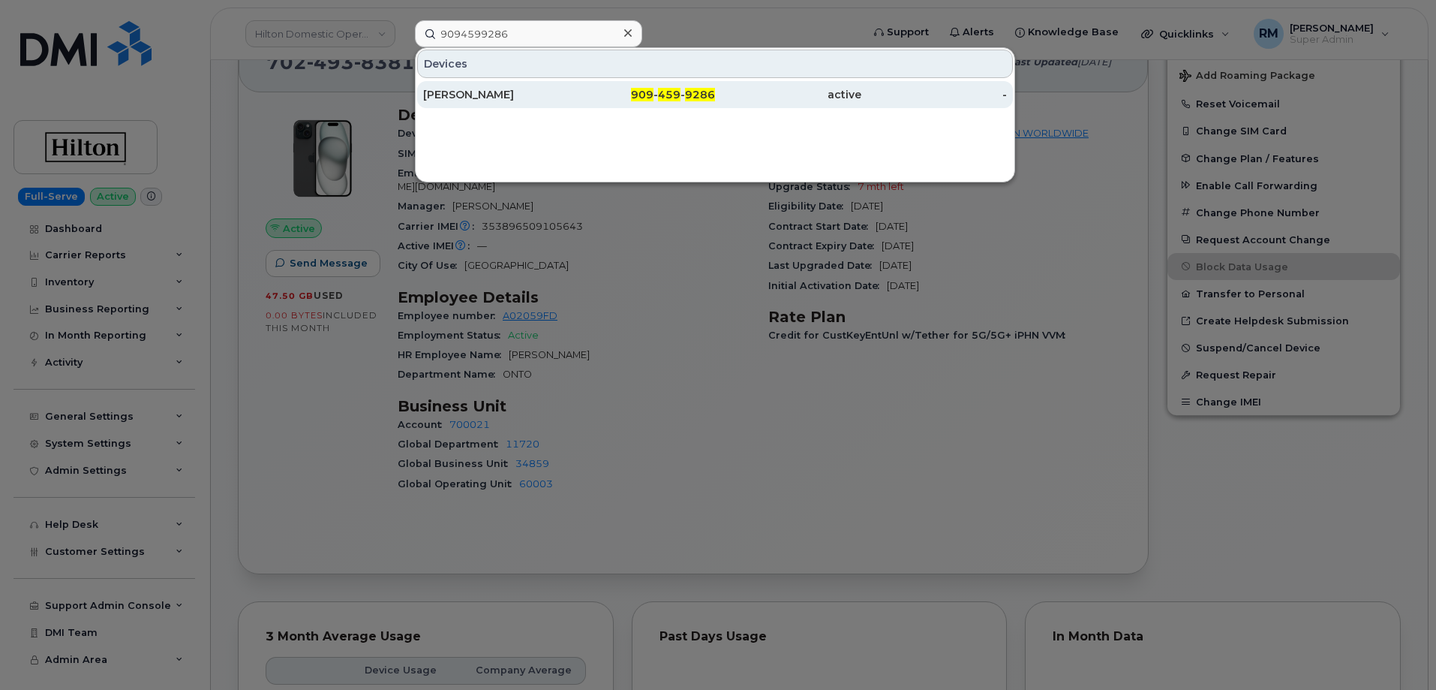
click at [510, 89] on div "[PERSON_NAME]" at bounding box center [496, 94] width 146 height 15
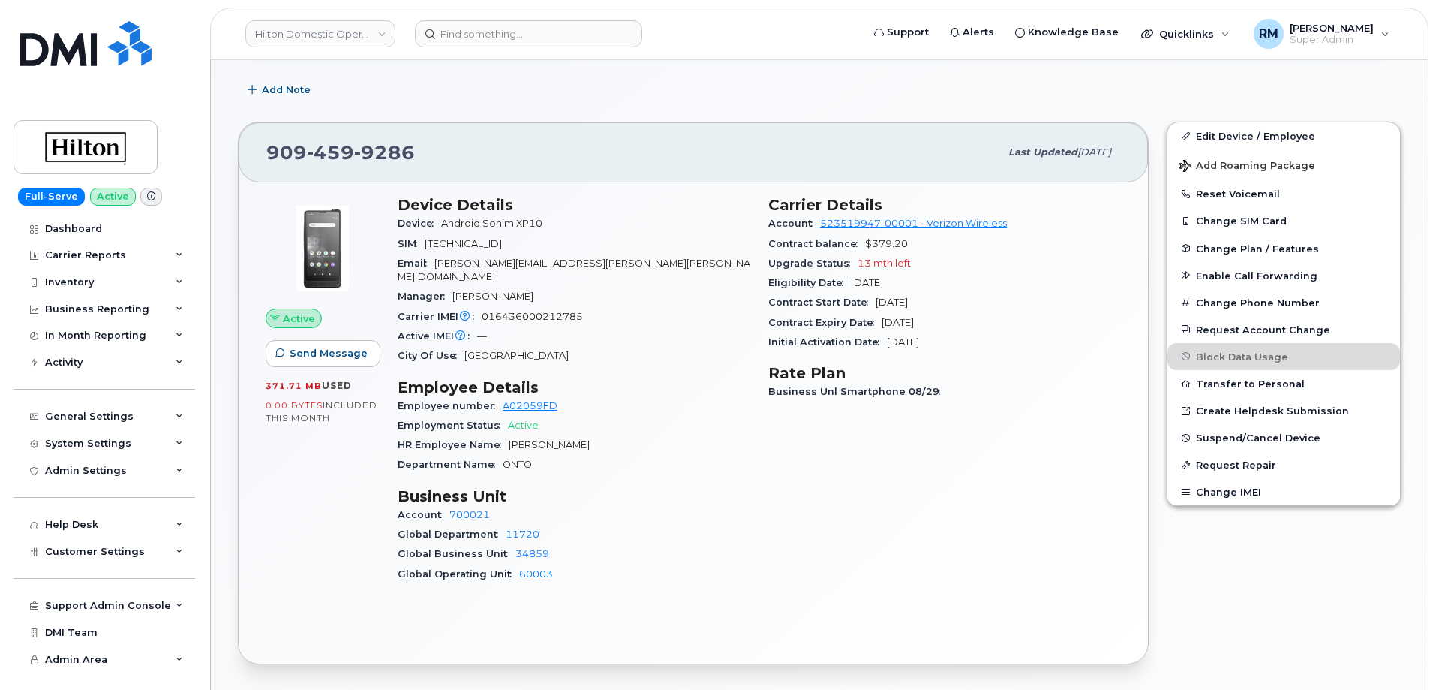
scroll to position [375, 0]
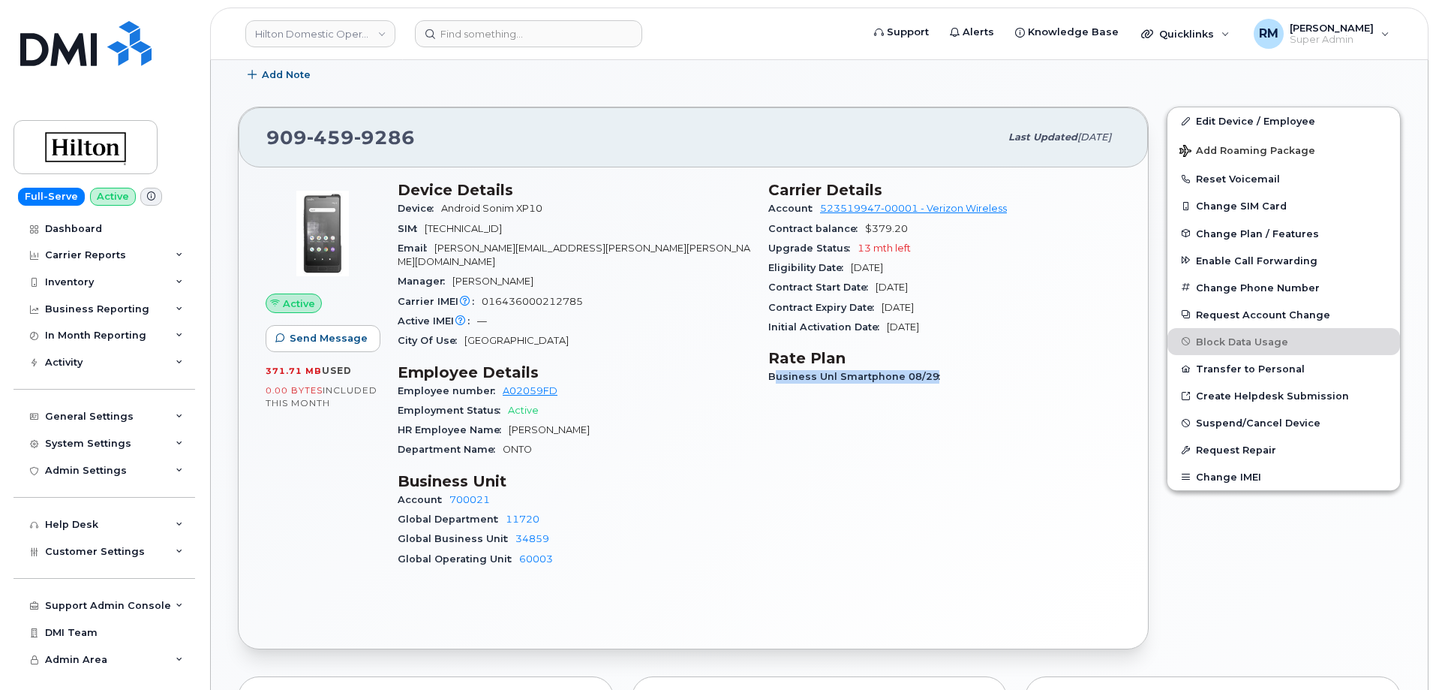
drag, startPoint x: 931, startPoint y: 373, endPoint x: 774, endPoint y: 381, distance: 157.8
click at [774, 381] on span "Business Unl Smartphone 08/29" at bounding box center [858, 376] width 179 height 11
click at [834, 373] on span "Business Unl Smartphone 08/29" at bounding box center [858, 376] width 179 height 11
drag, startPoint x: 769, startPoint y: 375, endPoint x: 896, endPoint y: 377, distance: 127.6
click at [896, 377] on span "Business Unl Smartphone 08/29" at bounding box center [858, 376] width 179 height 11
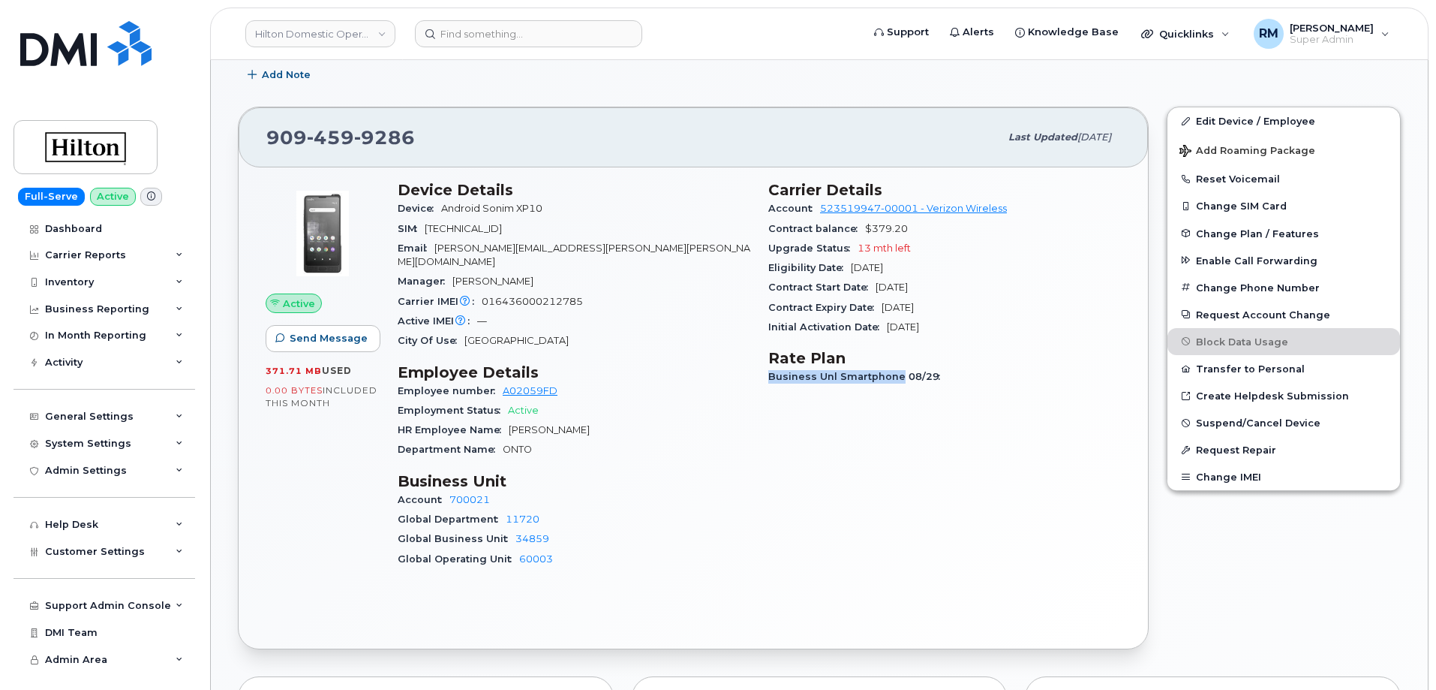
copy span "Business Unl Smartphone"
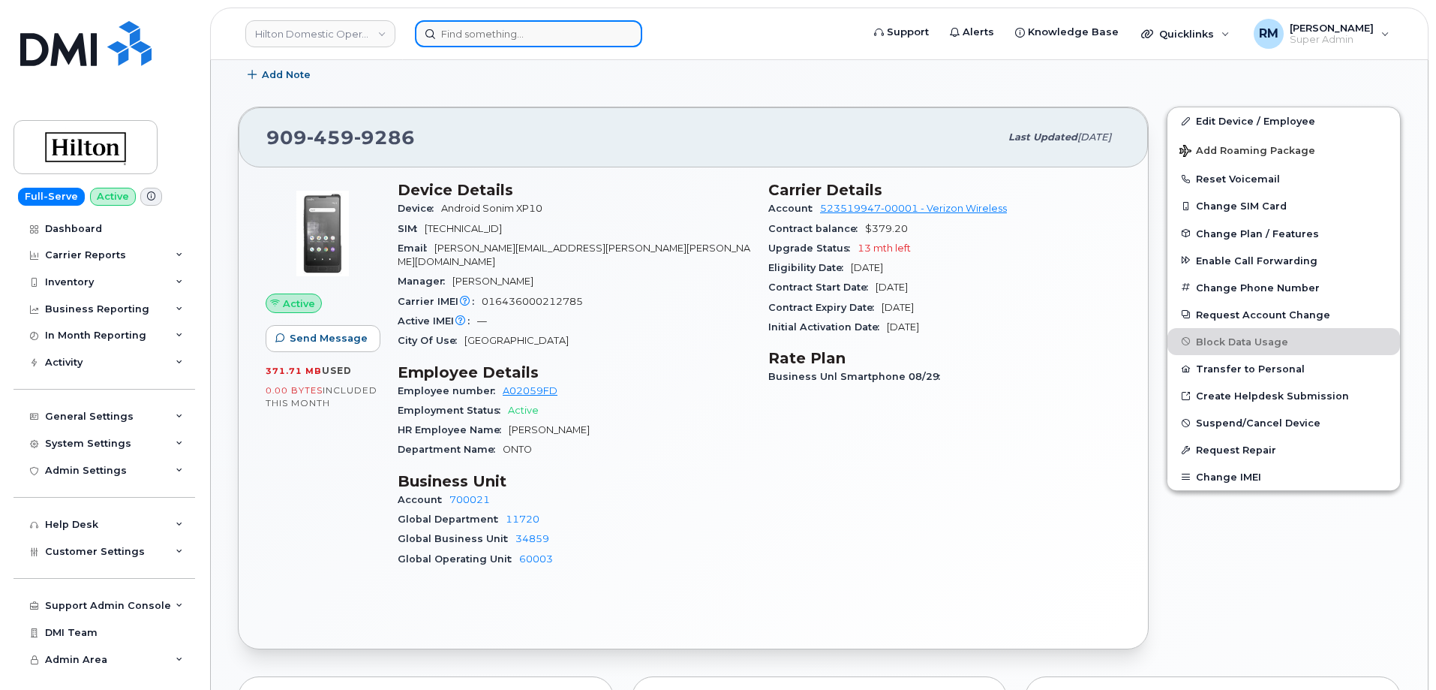
click at [471, 34] on input at bounding box center [528, 33] width 227 height 27
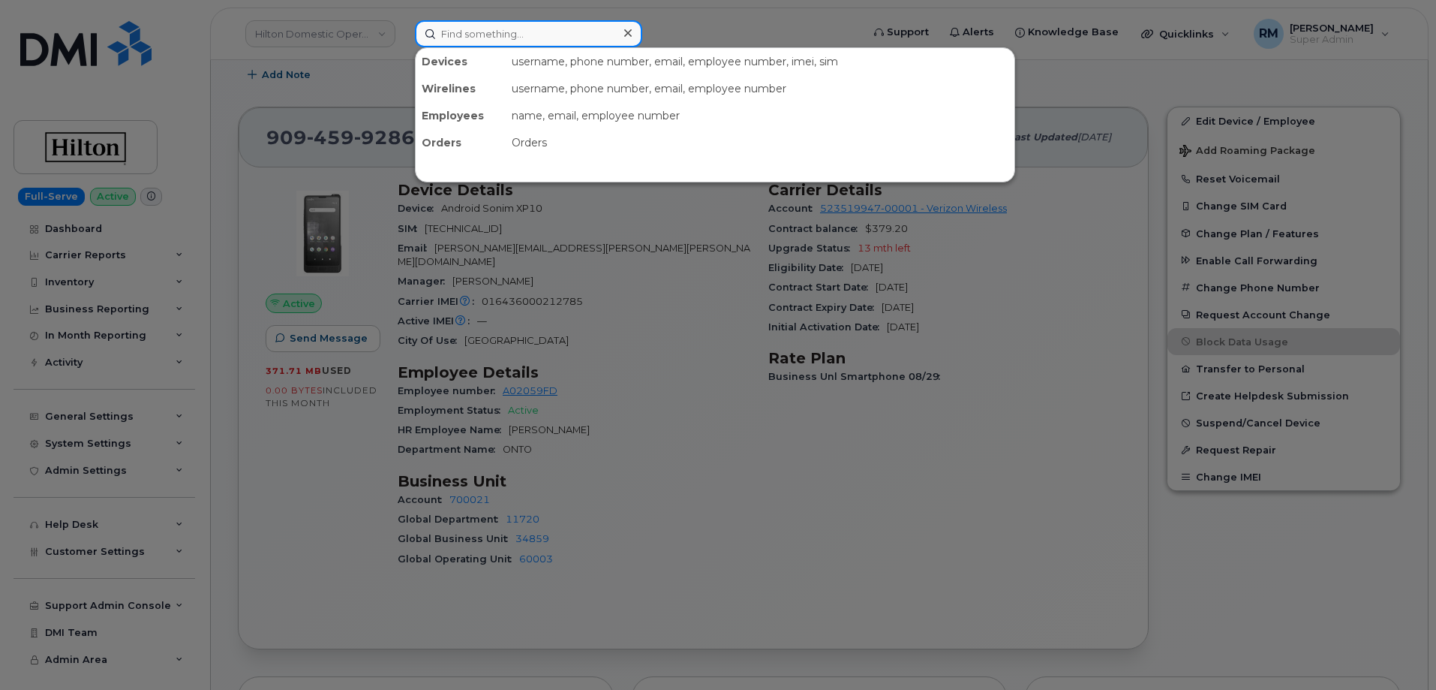
paste input "9095186304"
type input "9095186304"
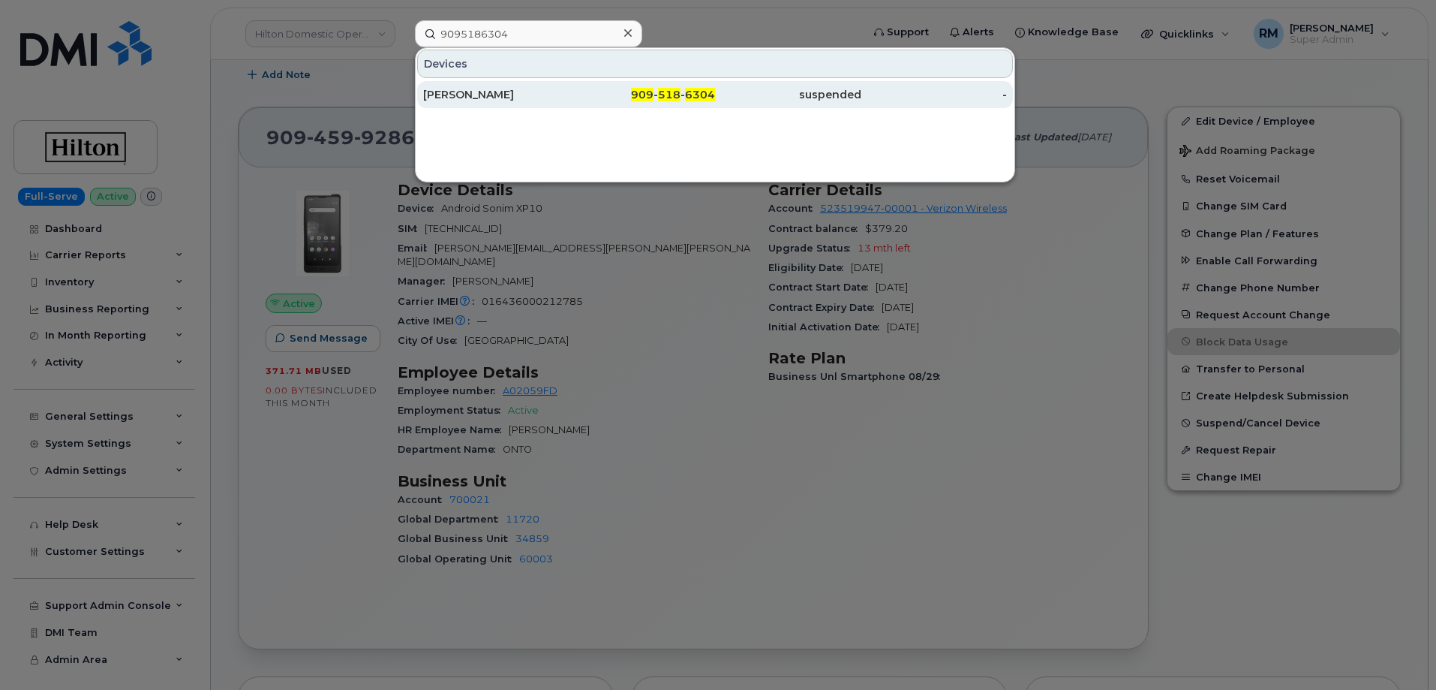
click at [507, 95] on div "[PERSON_NAME]" at bounding box center [496, 94] width 146 height 15
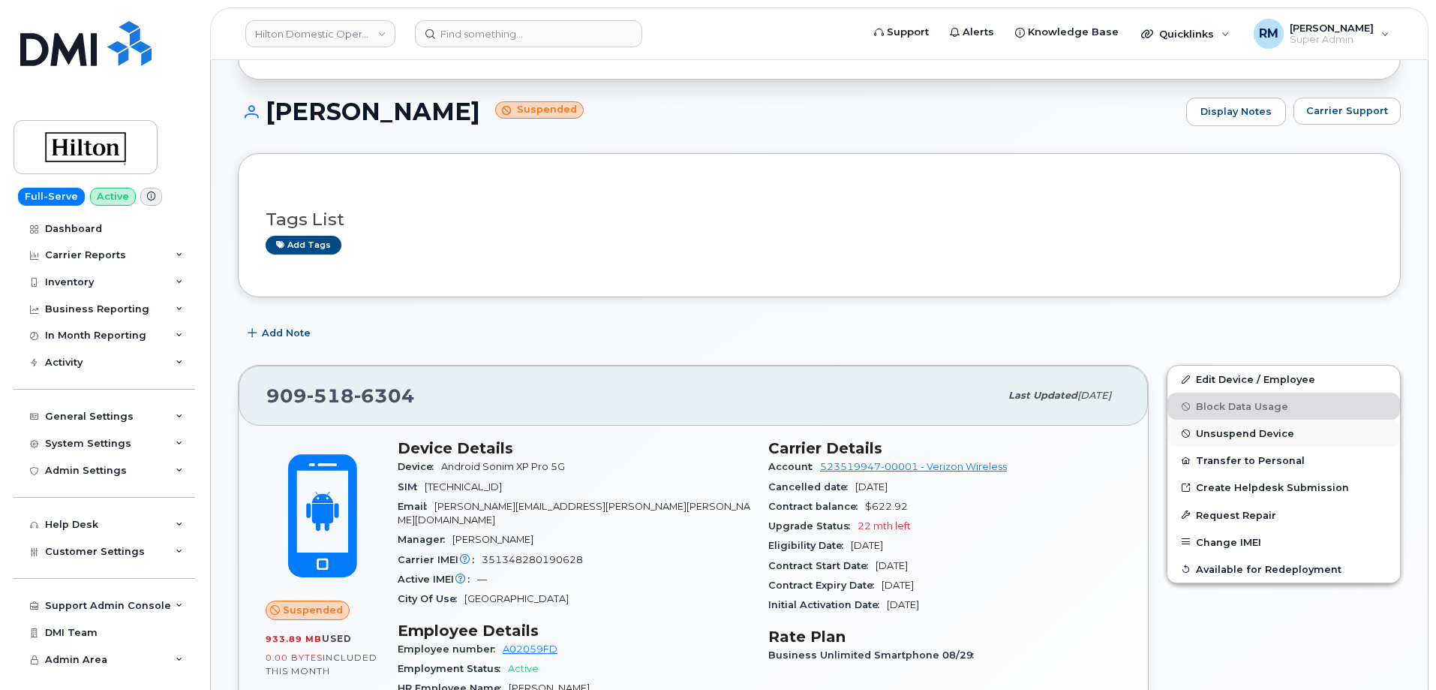
scroll to position [225, 0]
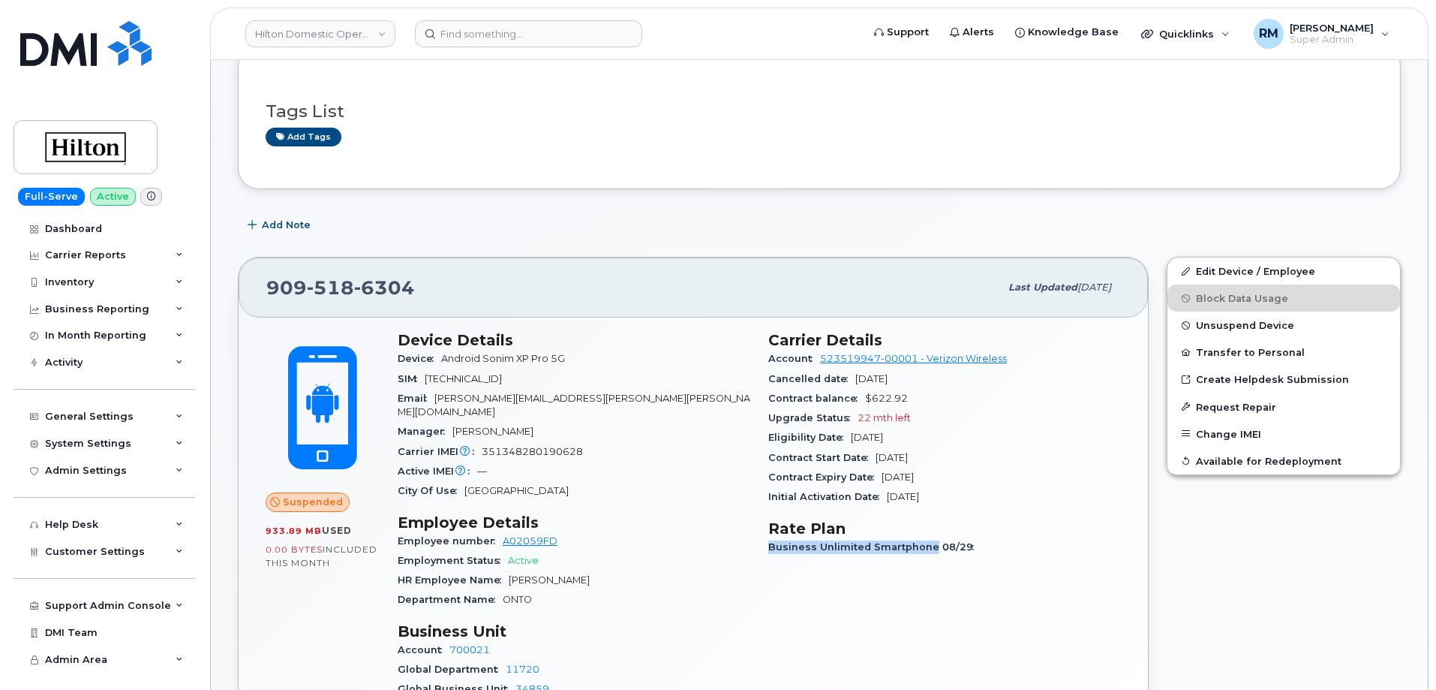
drag, startPoint x: 930, startPoint y: 546, endPoint x: 768, endPoint y: 550, distance: 162.2
click at [768, 550] on div "Carrier Details Account 523519947-00001 - Verizon Wireless Cancelled date [DATE…" at bounding box center [945, 531] width 371 height 418
copy span "Business Unlimited Smartphone"
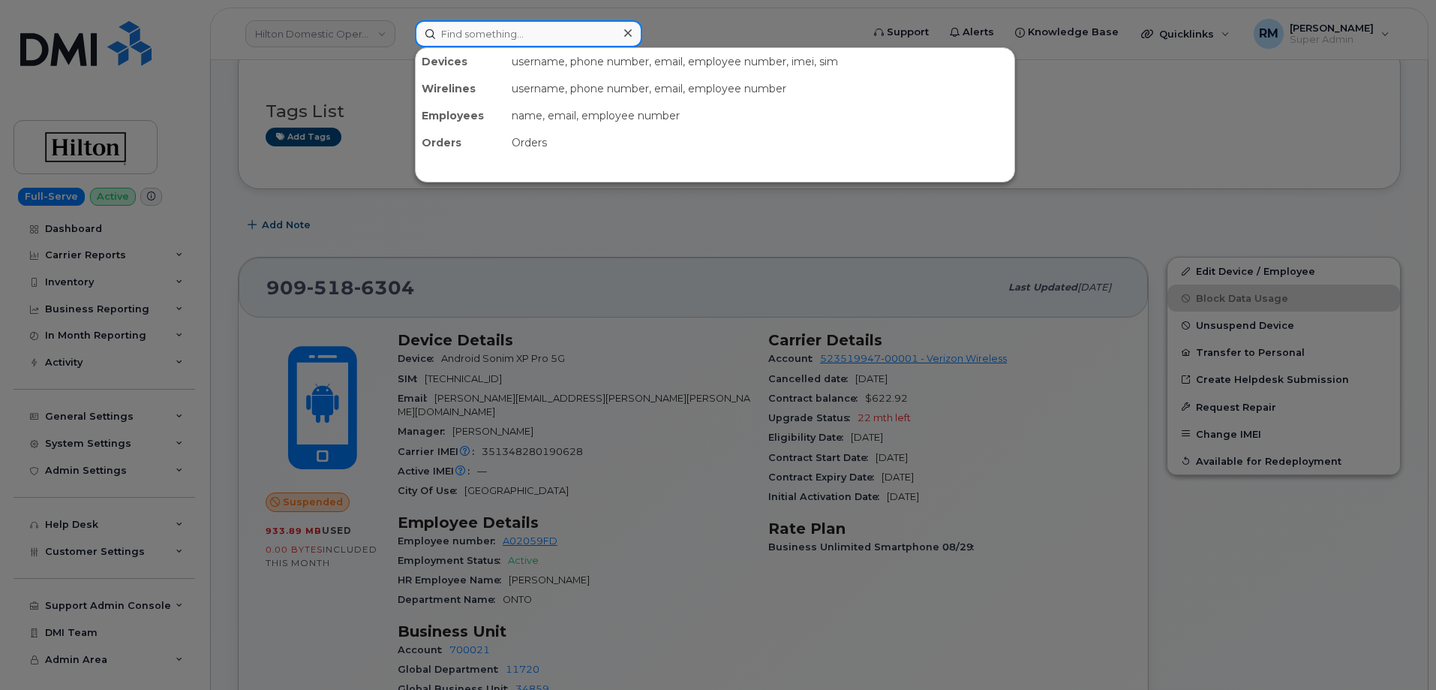
click at [456, 34] on input at bounding box center [528, 33] width 227 height 27
paste input "9096358589"
type input "9096358589"
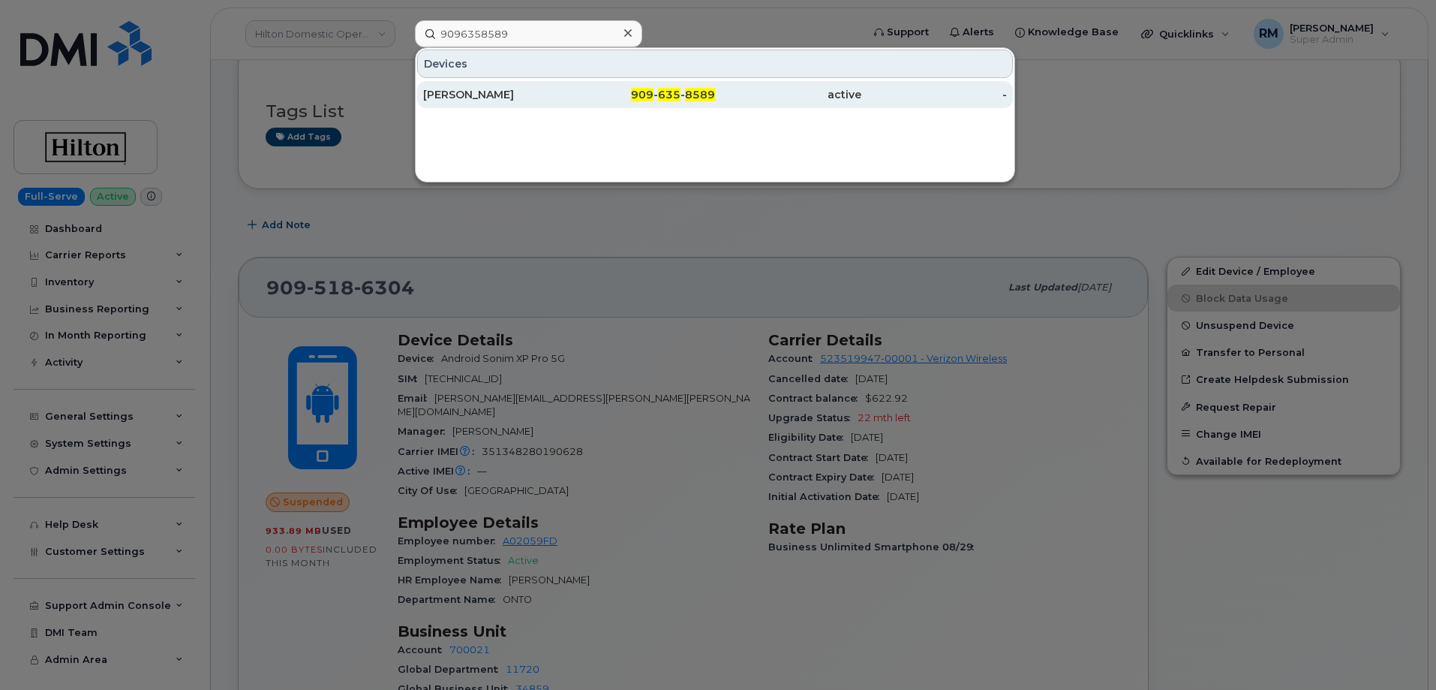
click at [501, 90] on div "[PERSON_NAME]" at bounding box center [496, 94] width 146 height 15
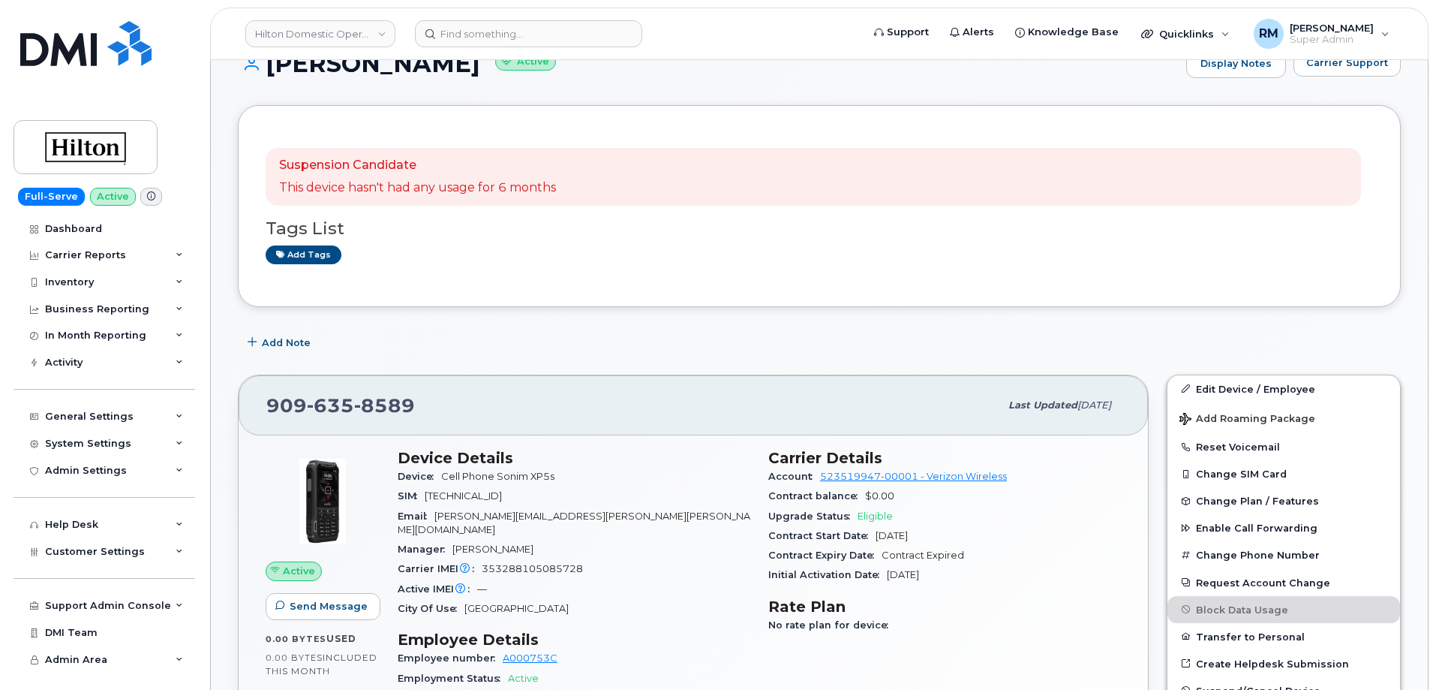
scroll to position [225, 0]
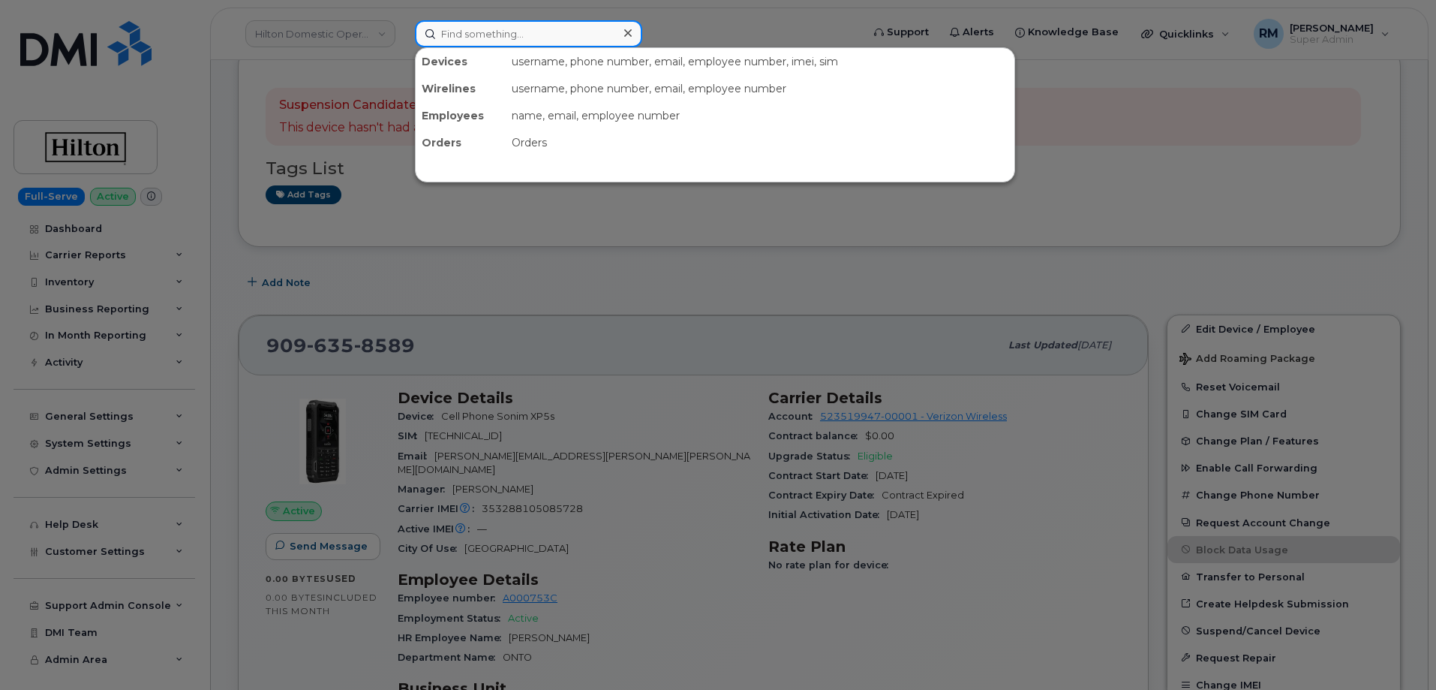
click at [463, 35] on input at bounding box center [528, 33] width 227 height 27
paste input "9096358589"
type input "9096358589"
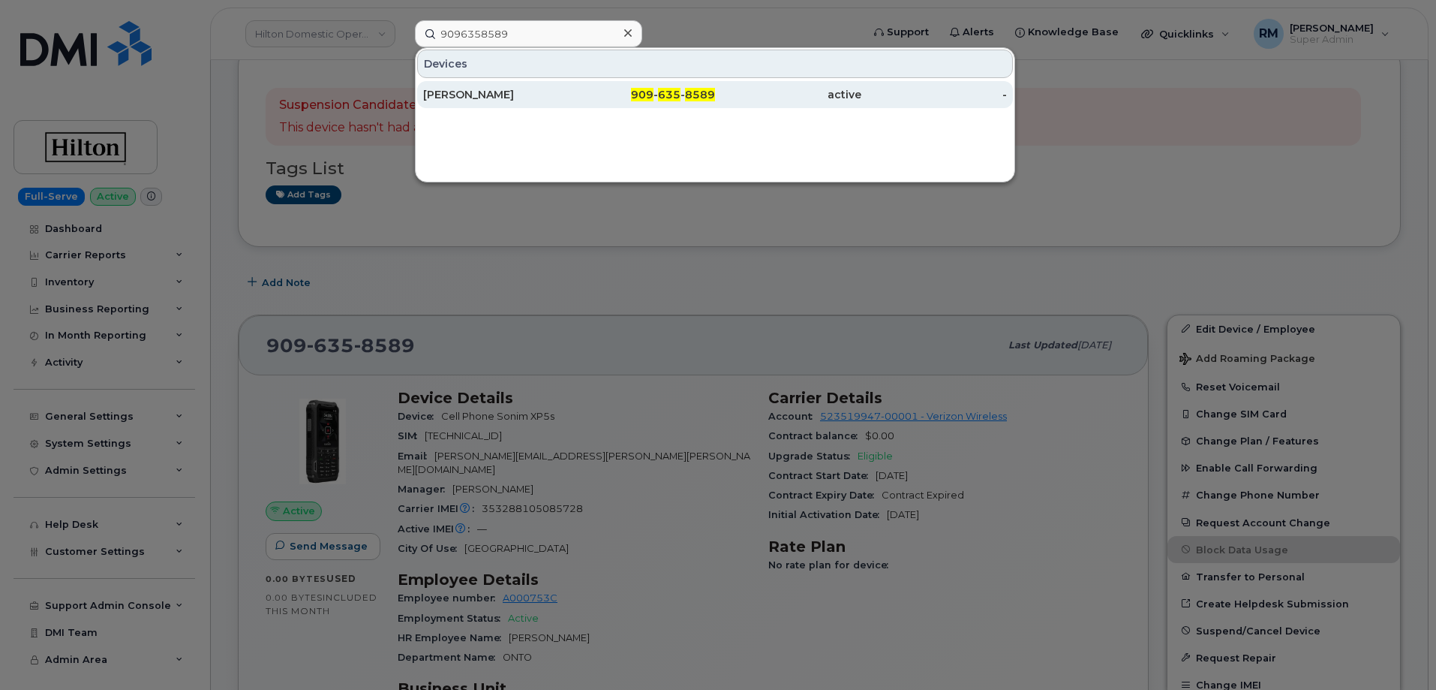
click at [483, 88] on div "LILIA CASTRO" at bounding box center [496, 94] width 146 height 15
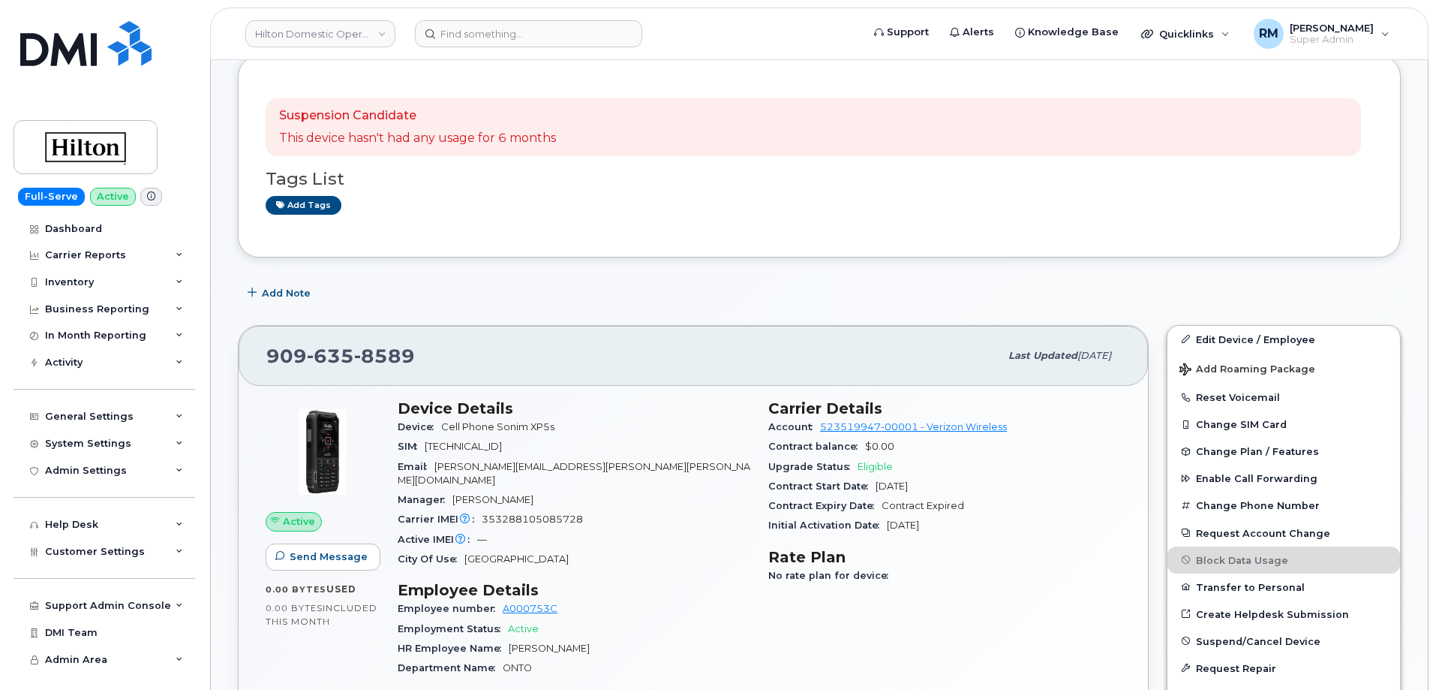
scroll to position [225, 0]
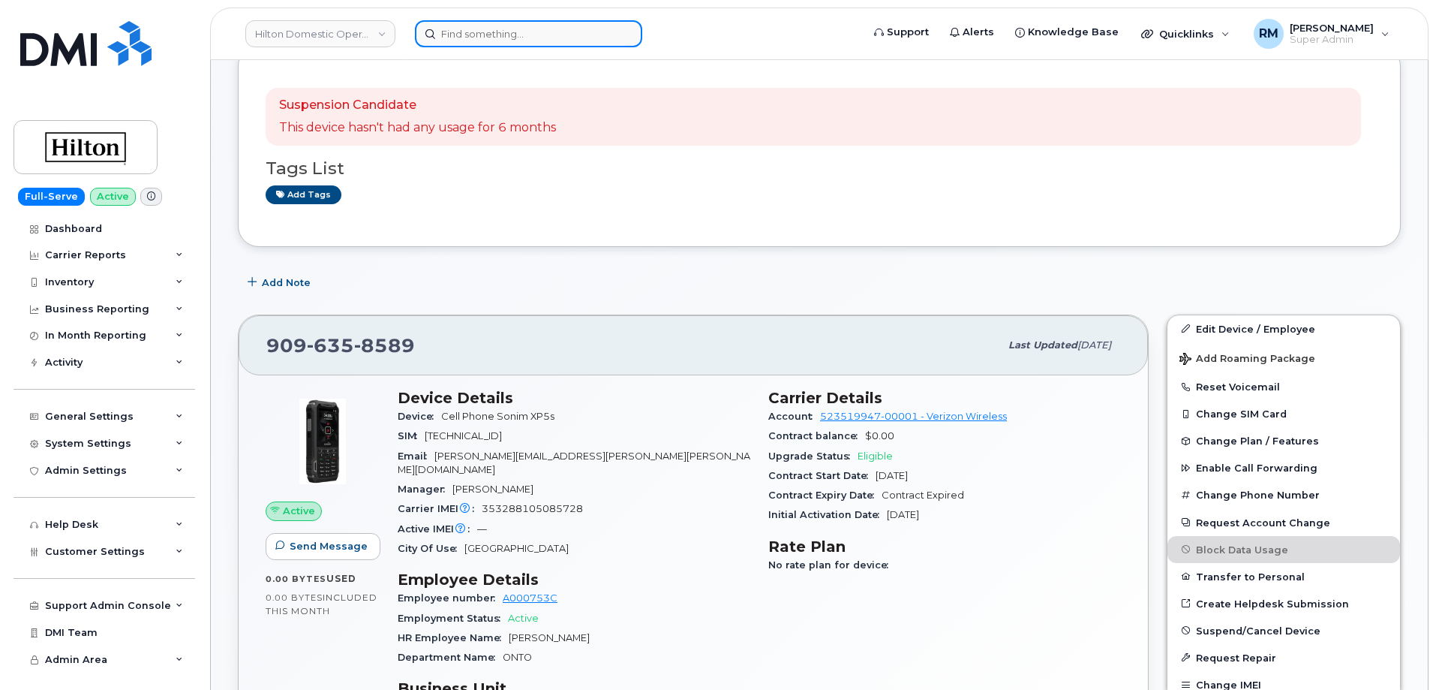
click at [478, 38] on input at bounding box center [528, 33] width 227 height 27
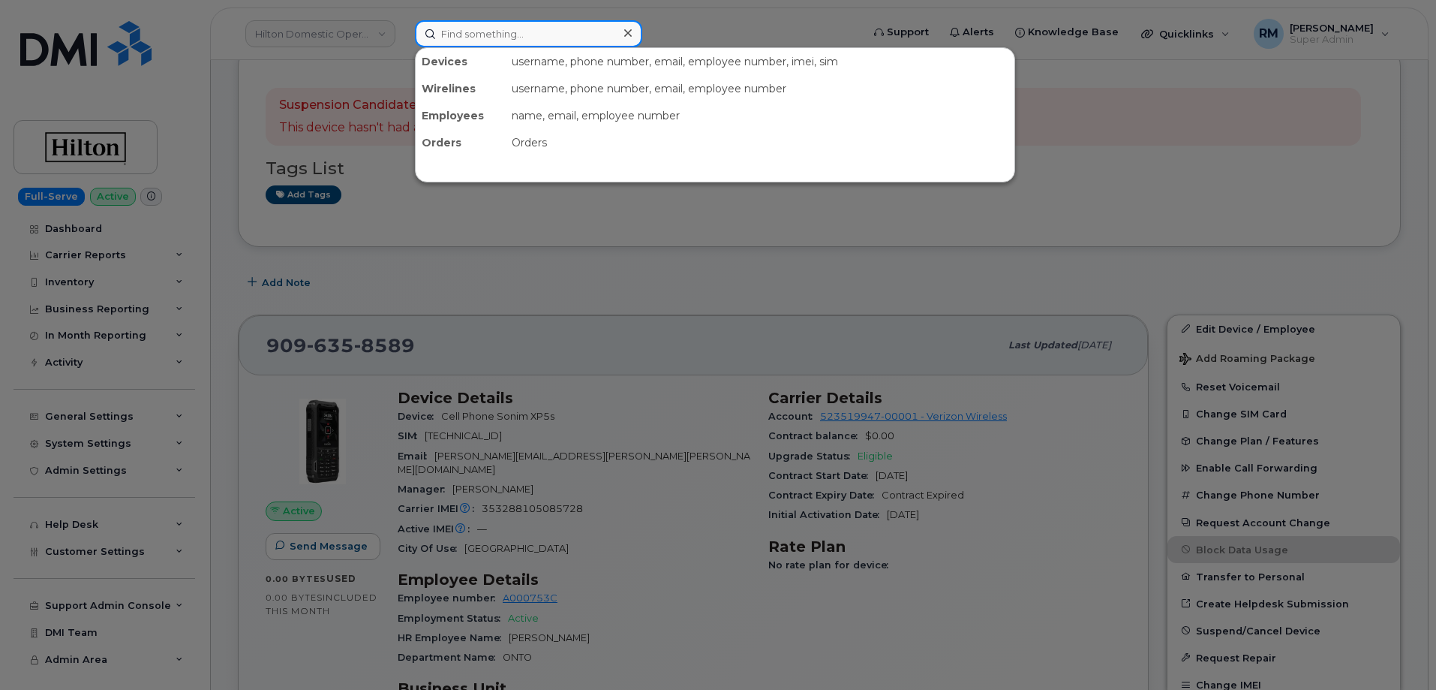
paste input "9097729592"
type input "9097729592"
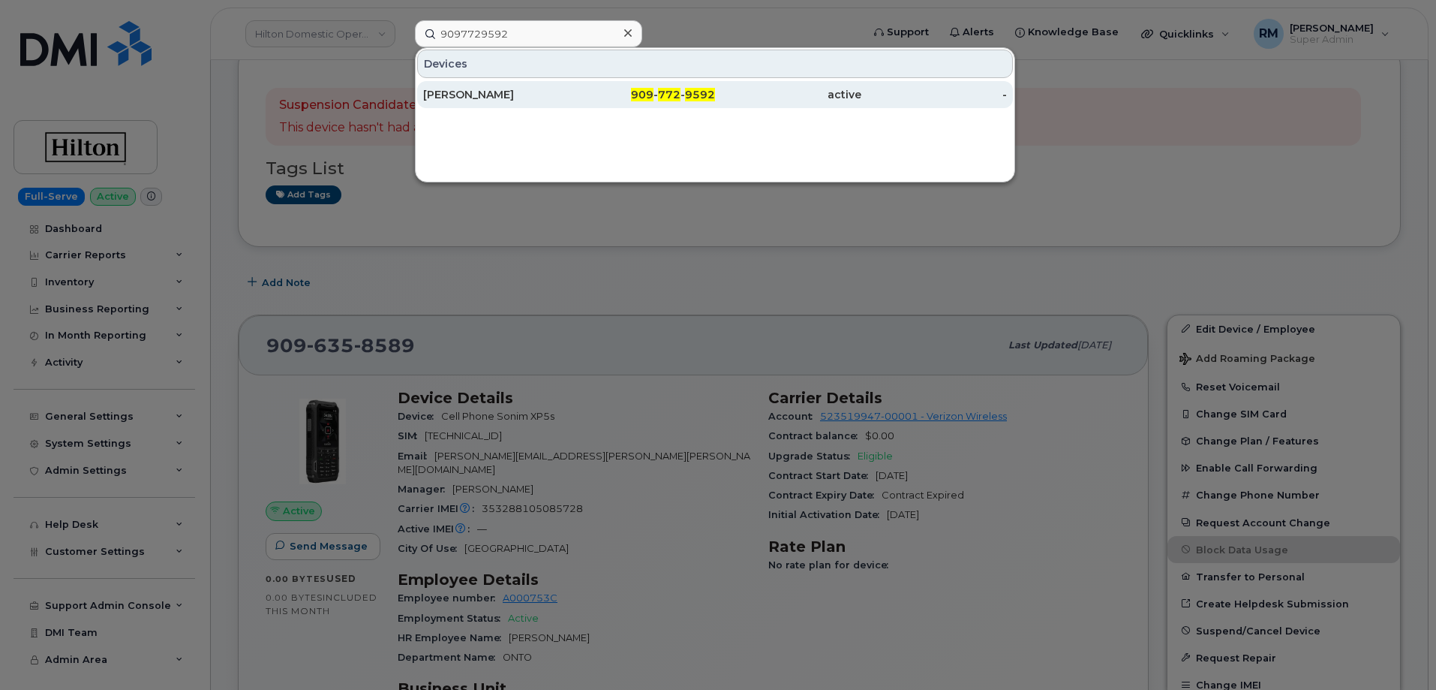
click at [472, 95] on div "BASSAM SHAHIN" at bounding box center [496, 94] width 146 height 15
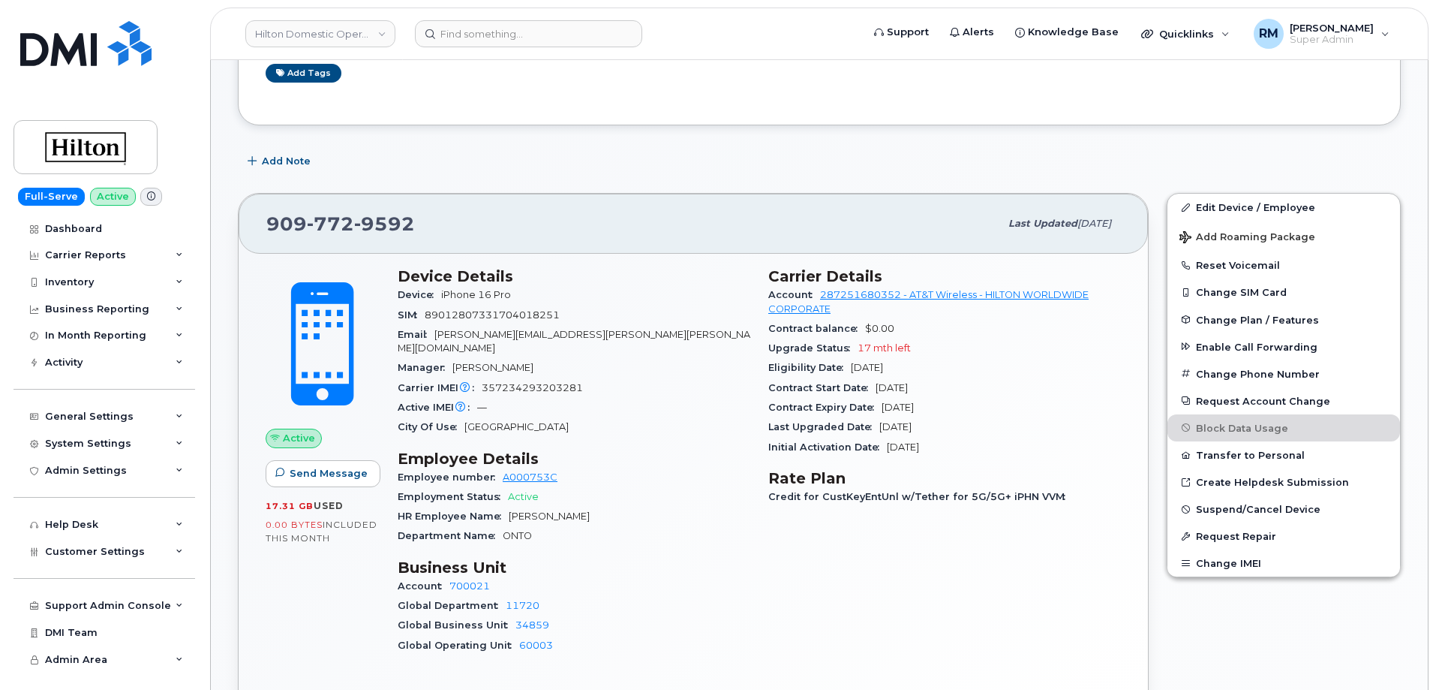
scroll to position [300, 0]
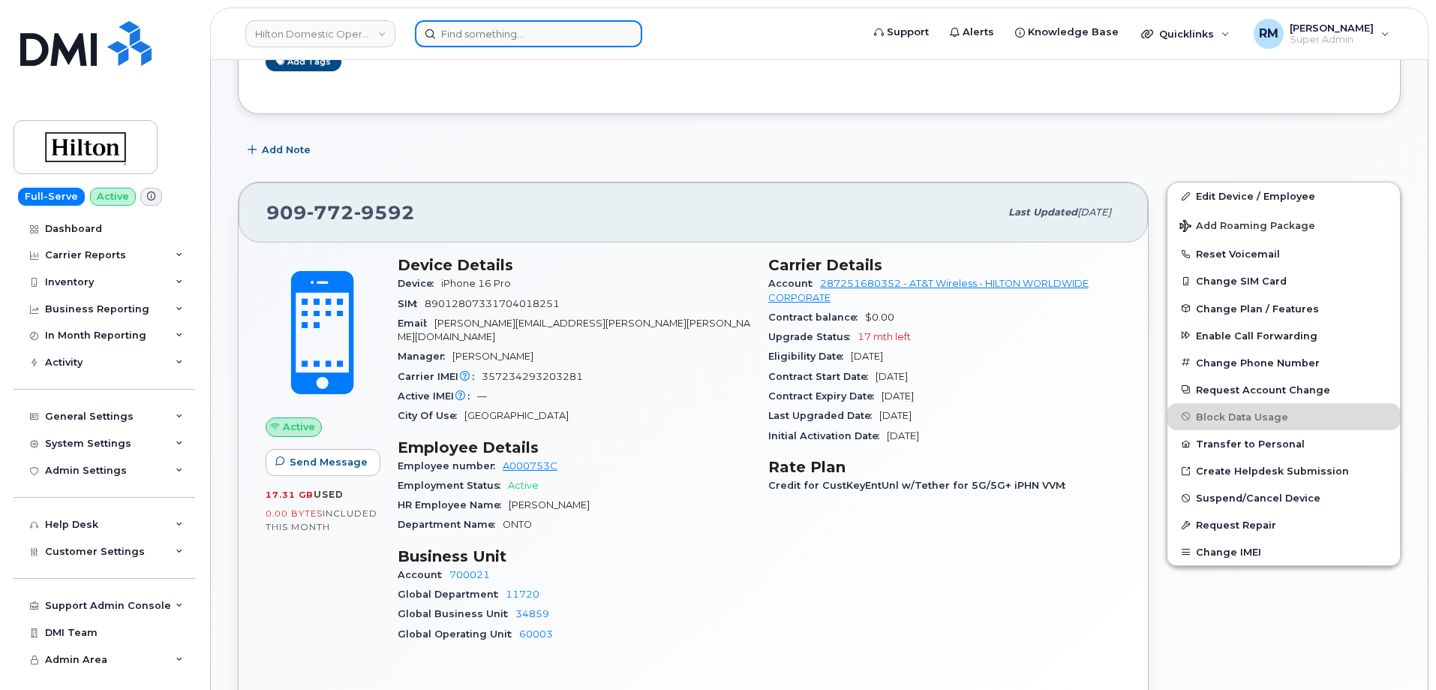
click at [476, 36] on input at bounding box center [528, 33] width 227 height 27
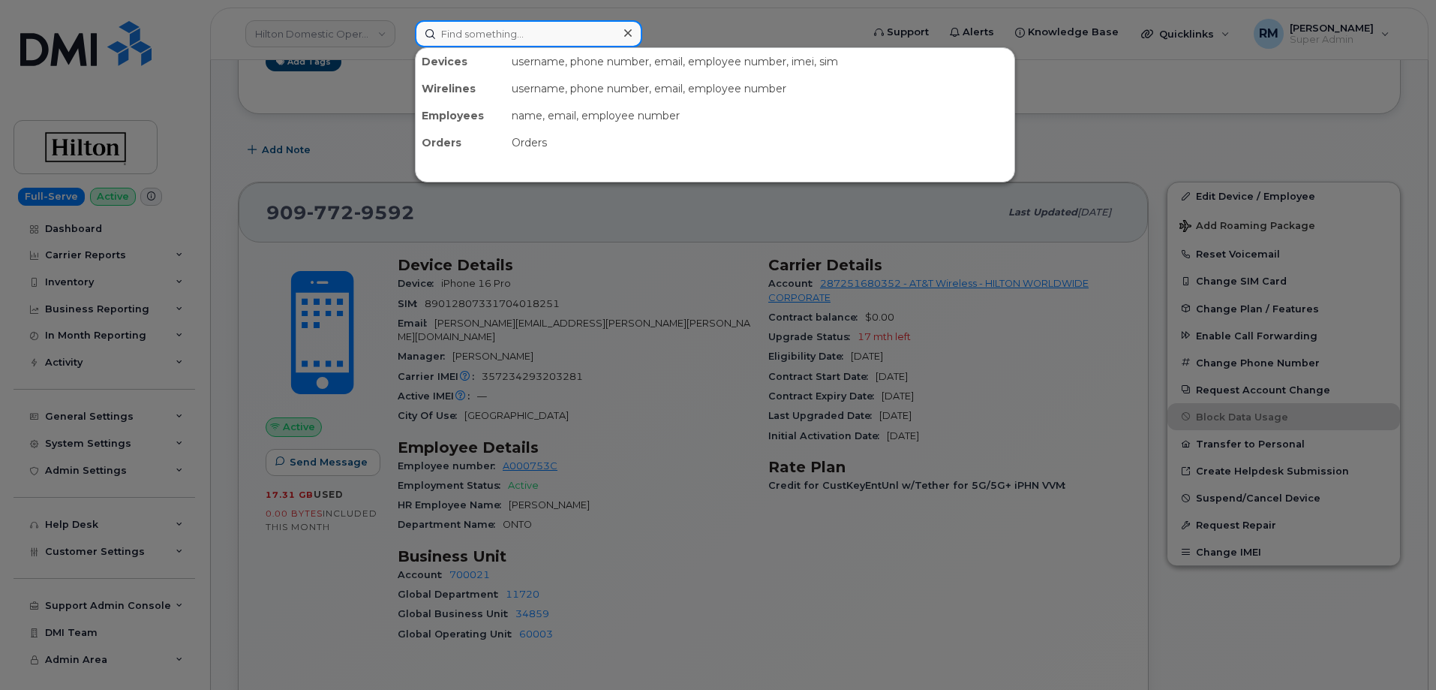
paste input "9097732783"
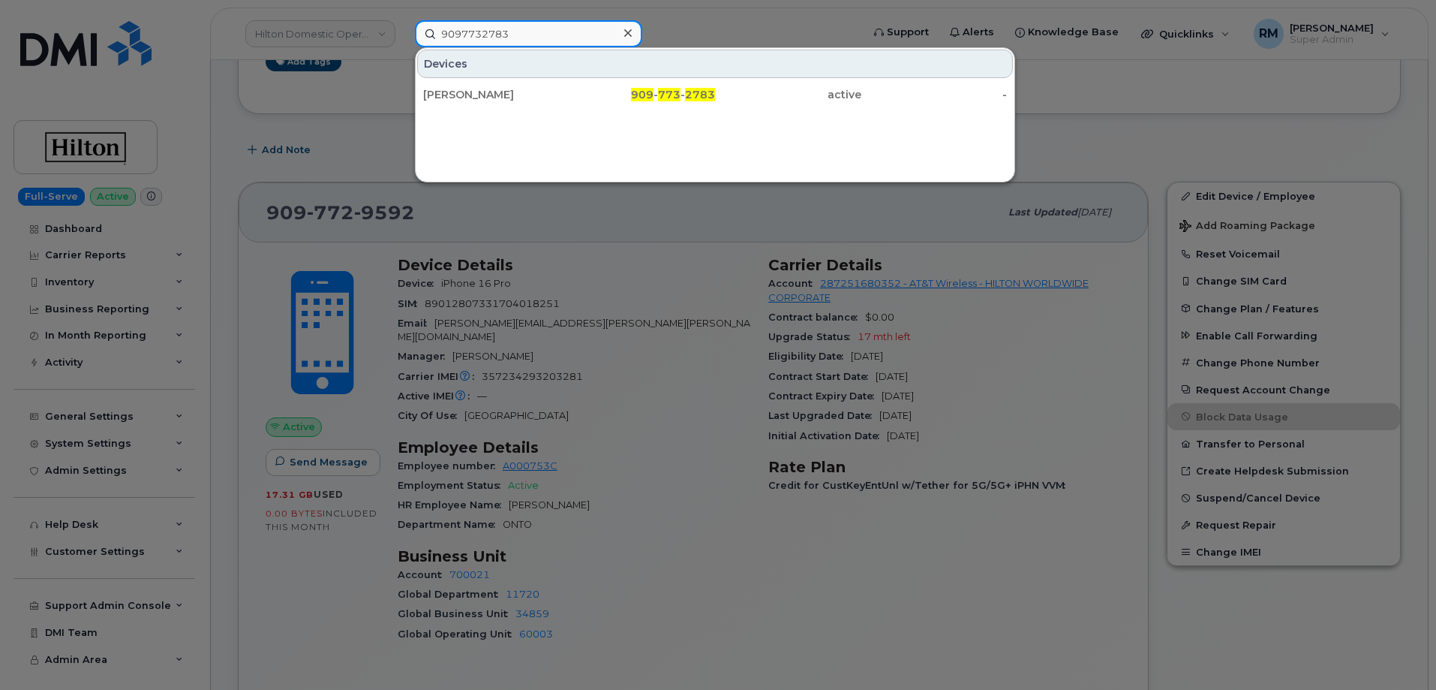
click at [471, 30] on input "9097732783" at bounding box center [528, 33] width 227 height 27
click at [470, 29] on input "9097732783" at bounding box center [528, 33] width 227 height 27
paste input "353241104148146"
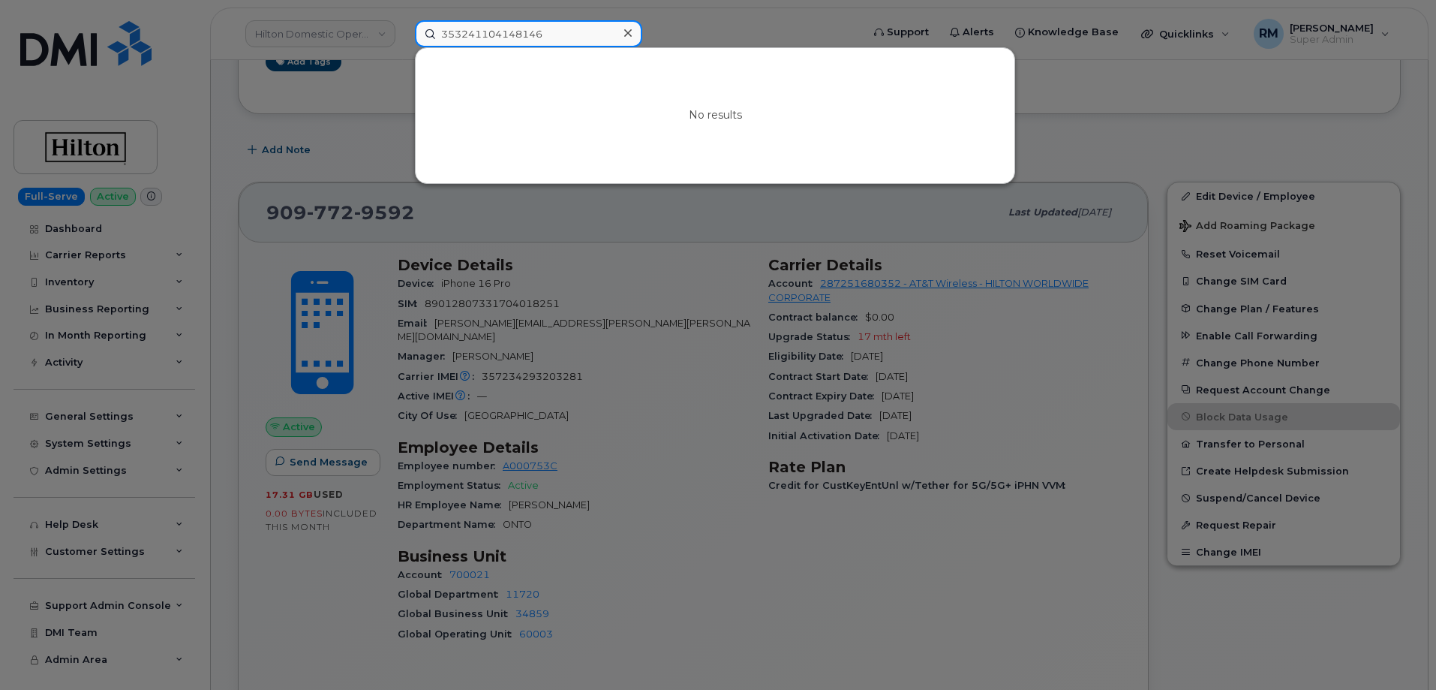
click at [567, 34] on input "353241104148146" at bounding box center [528, 33] width 227 height 27
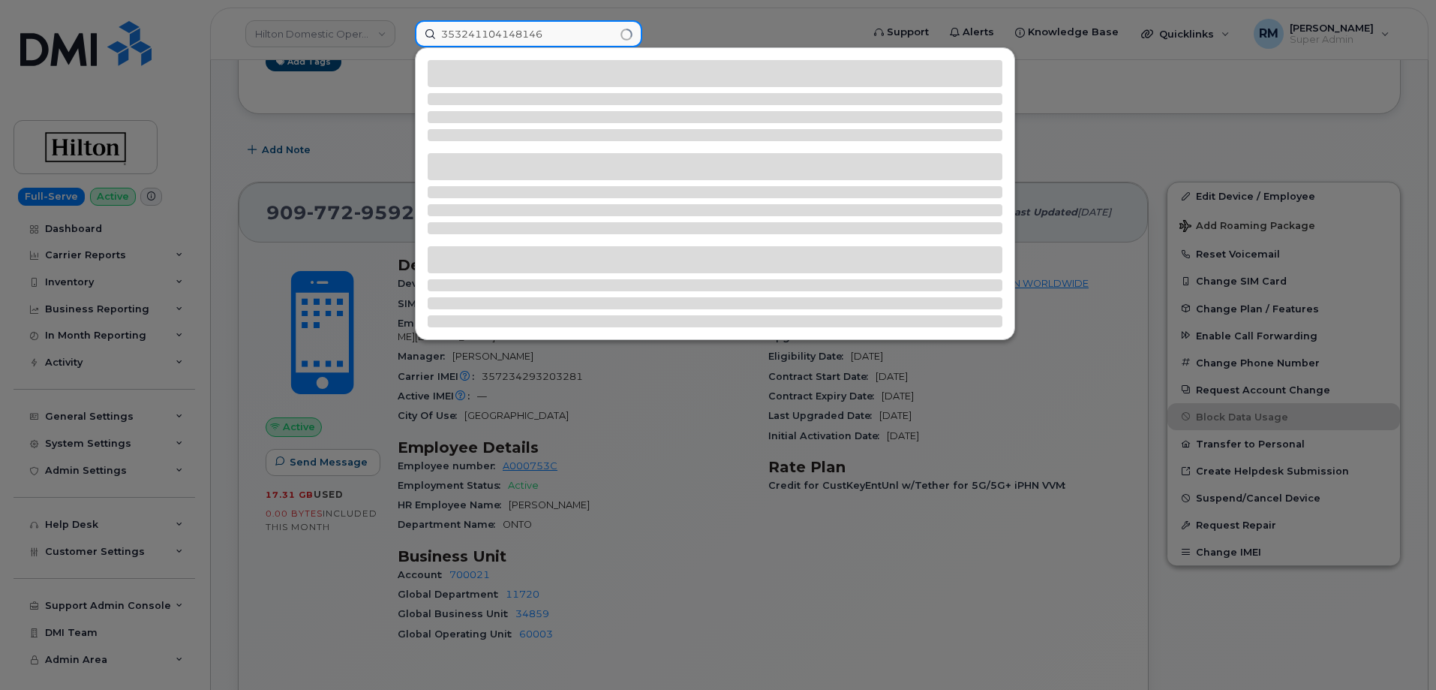
type input "353241104148146"
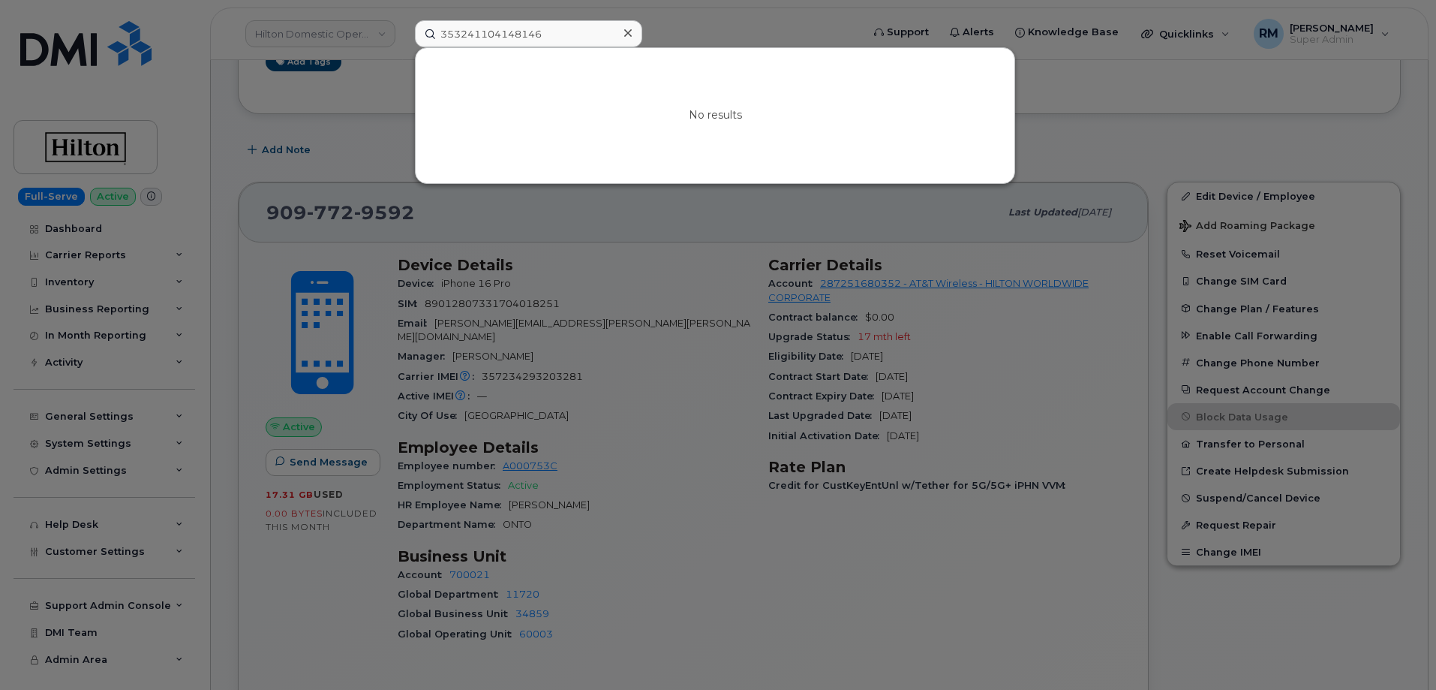
click at [618, 254] on div at bounding box center [718, 345] width 1436 height 690
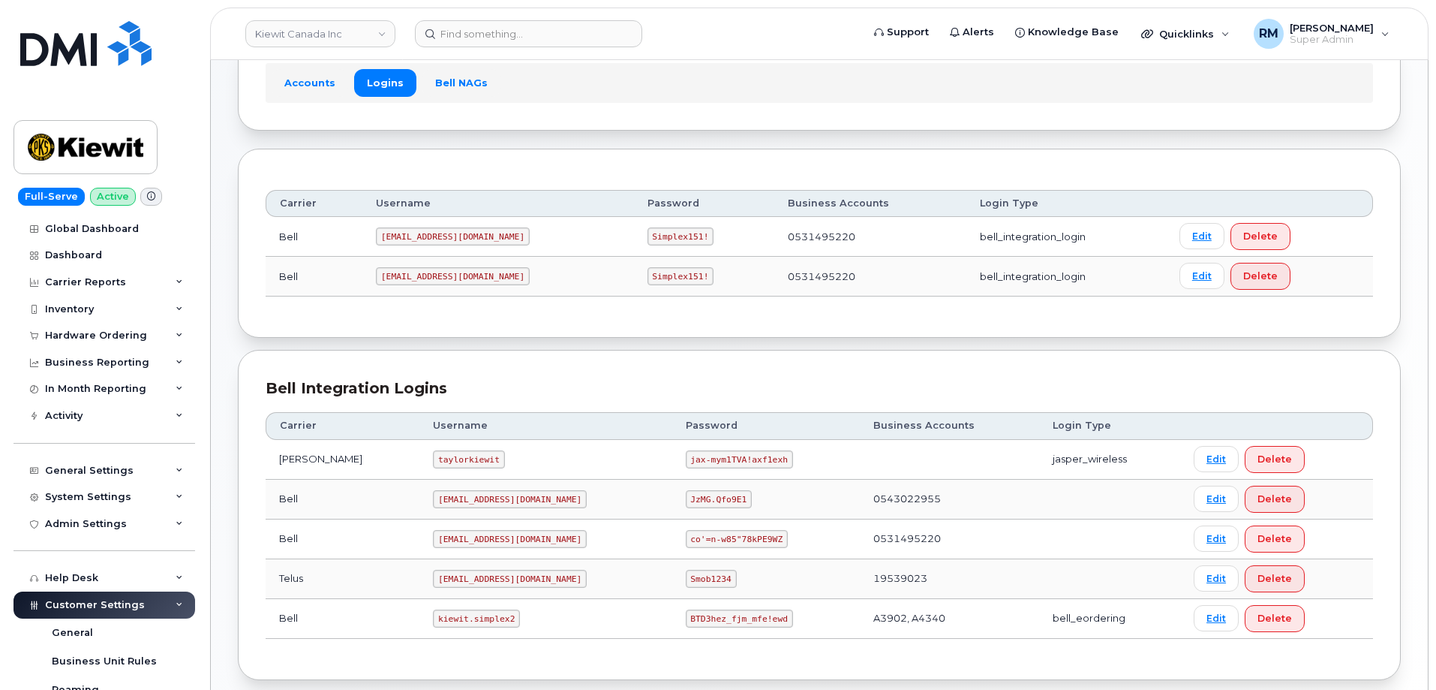
scroll to position [182, 0]
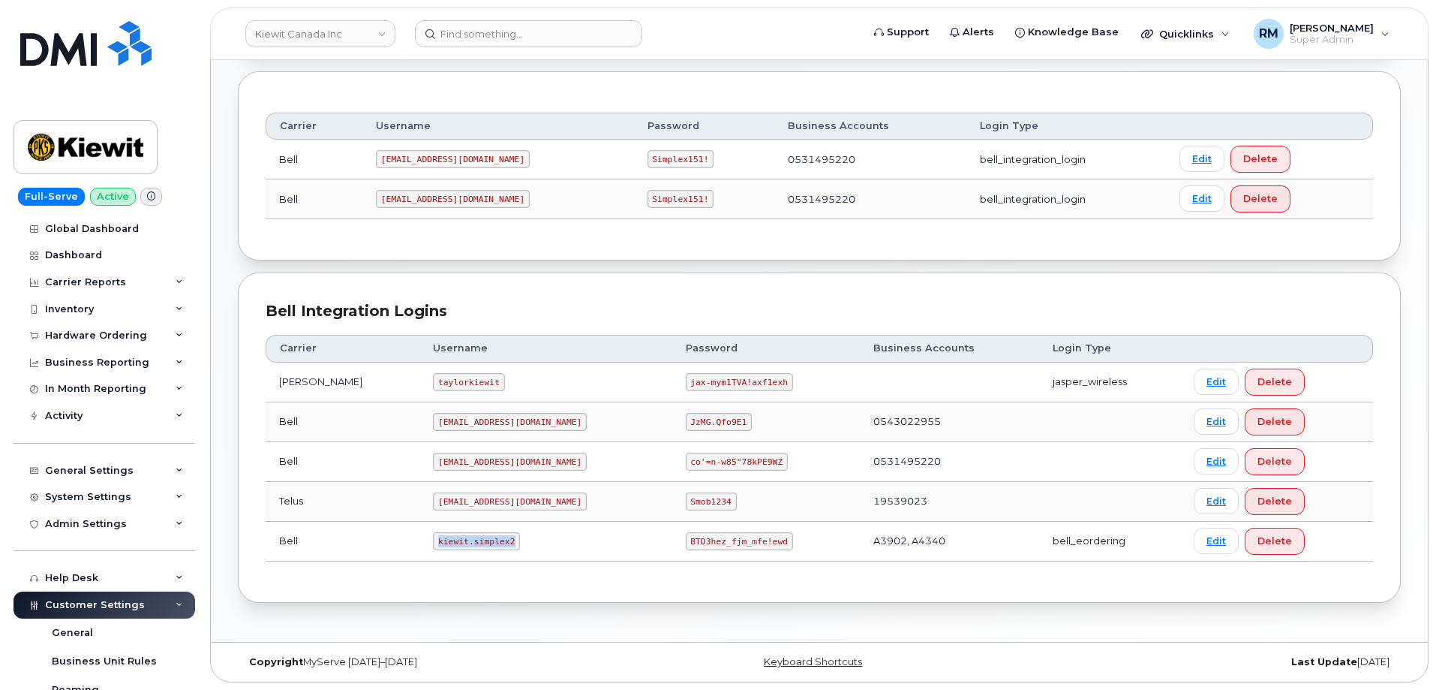
drag, startPoint x: 483, startPoint y: 537, endPoint x: 529, endPoint y: 534, distance: 45.9
click at [529, 534] on td "kiewit.simplex2" at bounding box center [546, 542] width 252 height 40
copy code "kiewit.simplex2"
drag, startPoint x: 637, startPoint y: 538, endPoint x: 751, endPoint y: 533, distance: 114.2
click at [747, 534] on td "BTD3hez_fjm_mfe!ewd" at bounding box center [766, 542] width 188 height 40
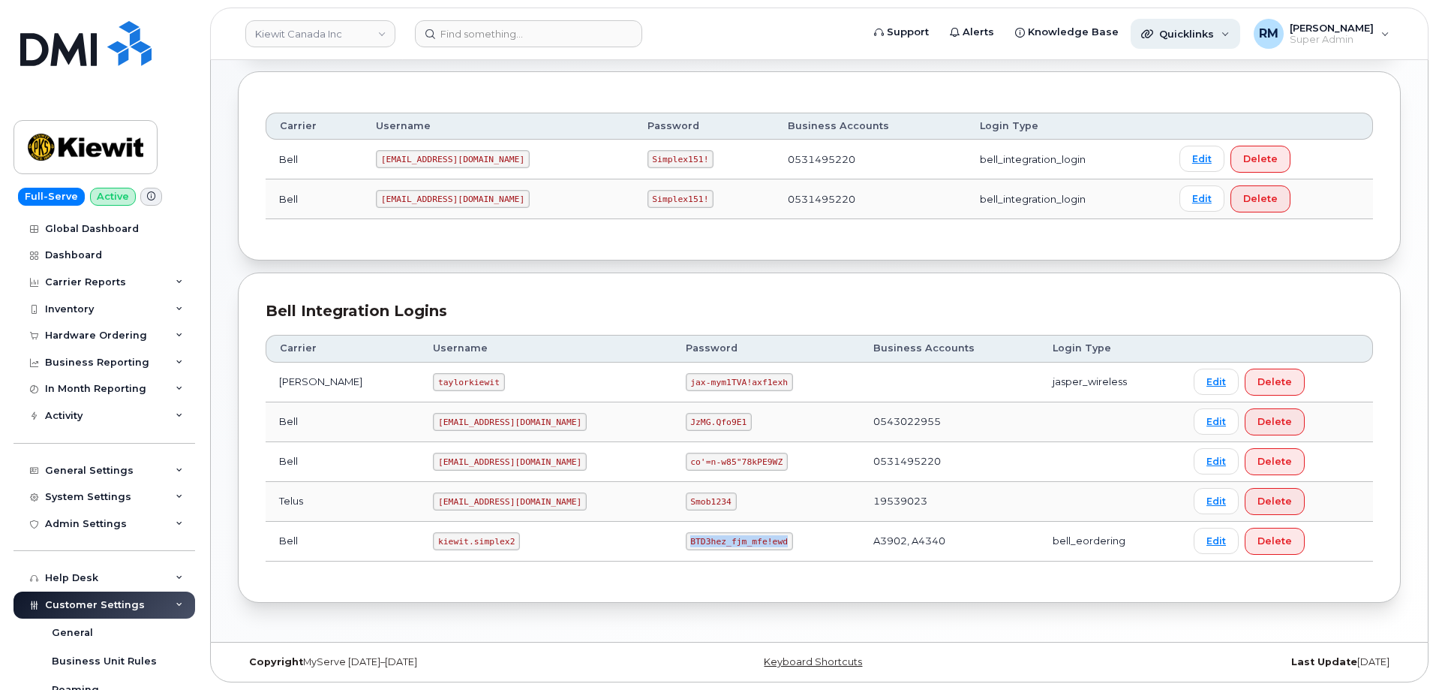
copy code "BTD3hez_fjm_mfe!ewd"
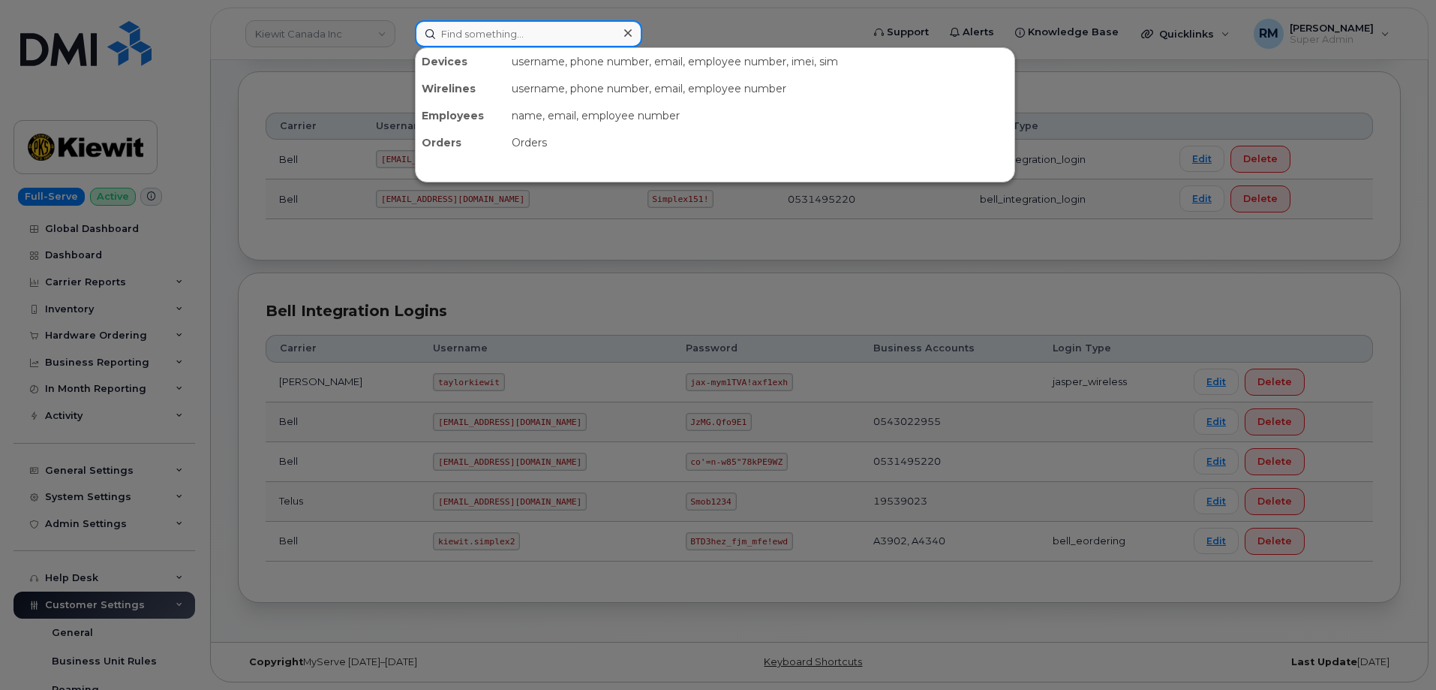
click at [477, 31] on input at bounding box center [528, 33] width 227 height 27
paste input "301095"
type input "301095"
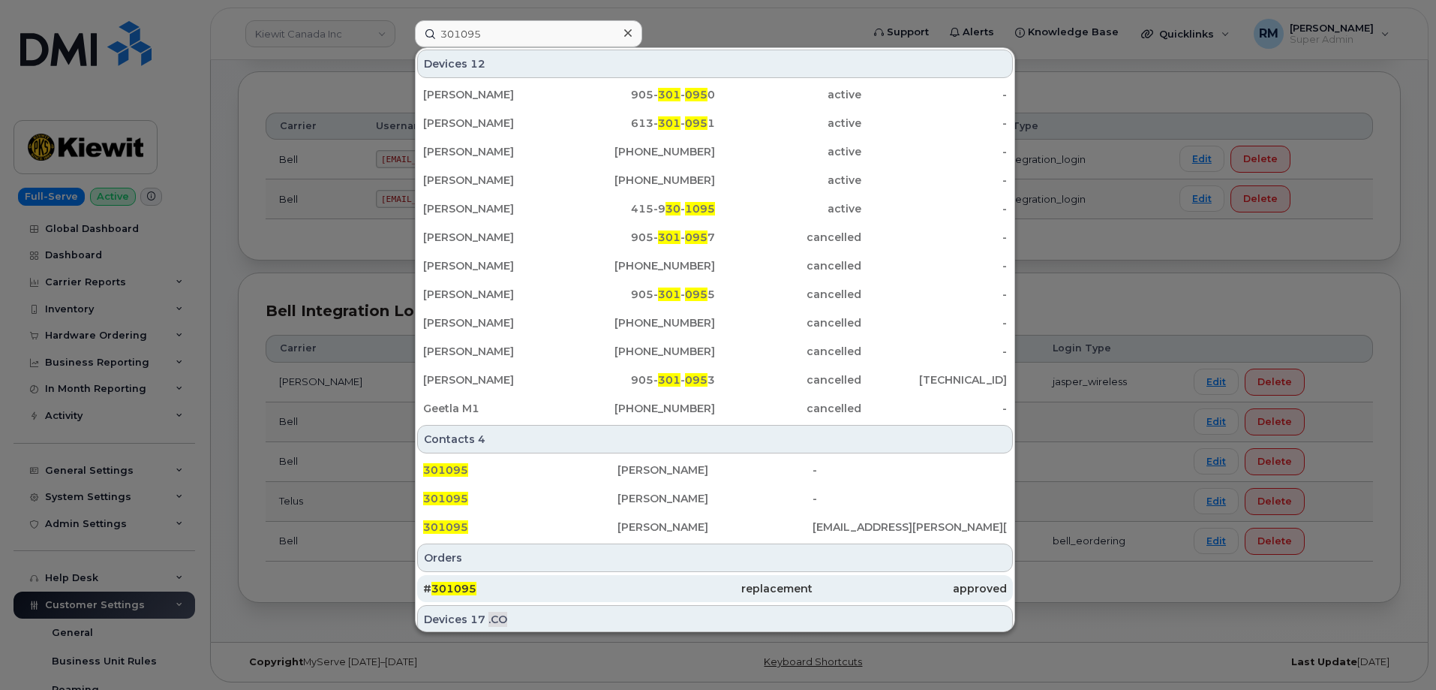
click at [457, 590] on span "301095" at bounding box center [454, 589] width 45 height 14
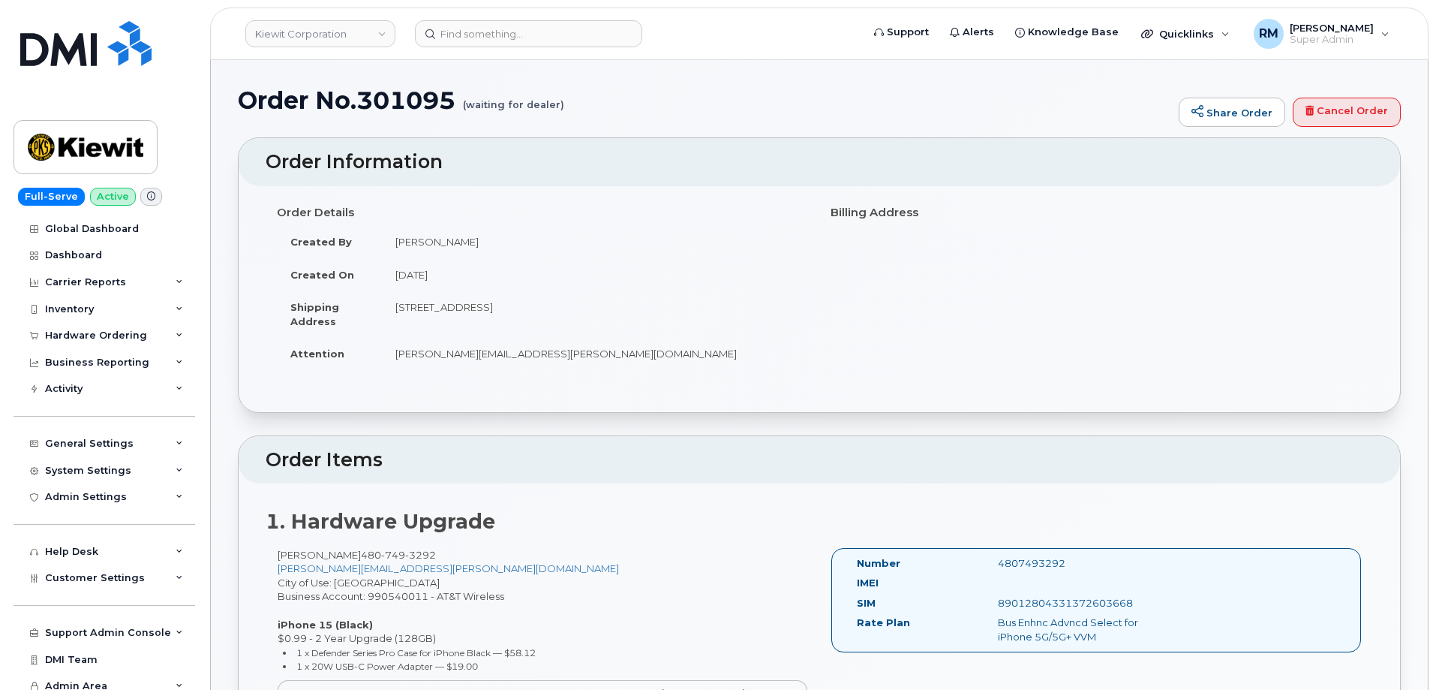
click at [423, 101] on h1 "Order No.301095 (waiting for dealer)" at bounding box center [705, 100] width 934 height 26
click at [422, 101] on h1 "Order No.301095 (waiting for dealer)" at bounding box center [705, 100] width 934 height 26
copy h1 "301095"
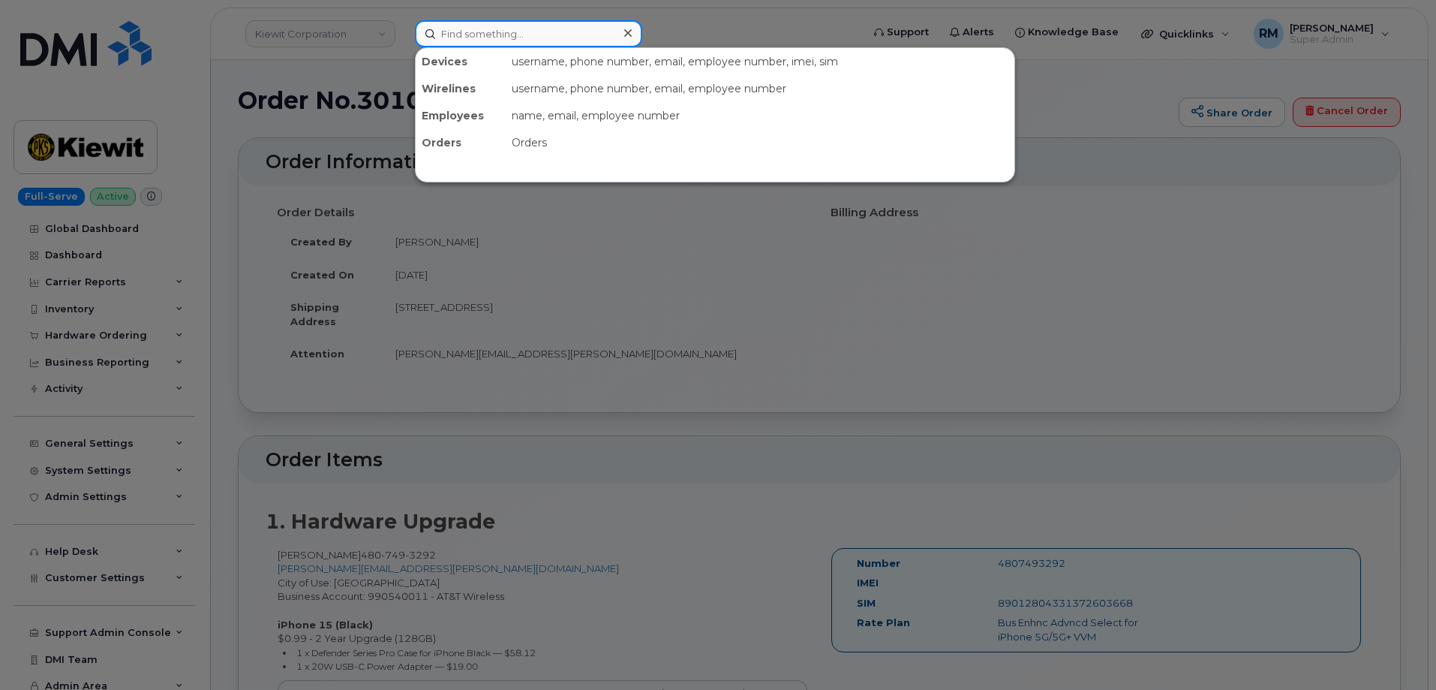
click at [498, 42] on input at bounding box center [528, 33] width 227 height 27
paste input "[PHONE_NUMBER]"
type input "[PHONE_NUMBER]"
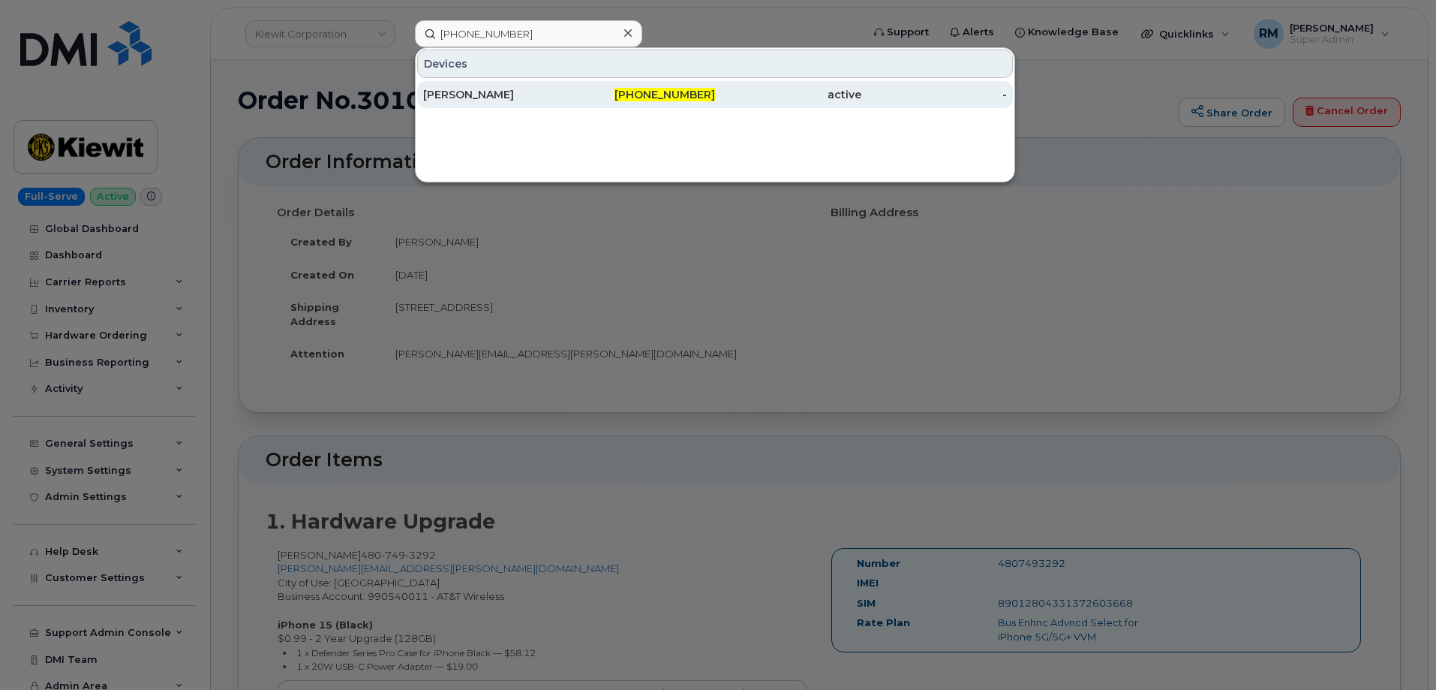
click at [486, 98] on div "[PERSON_NAME]" at bounding box center [496, 94] width 146 height 15
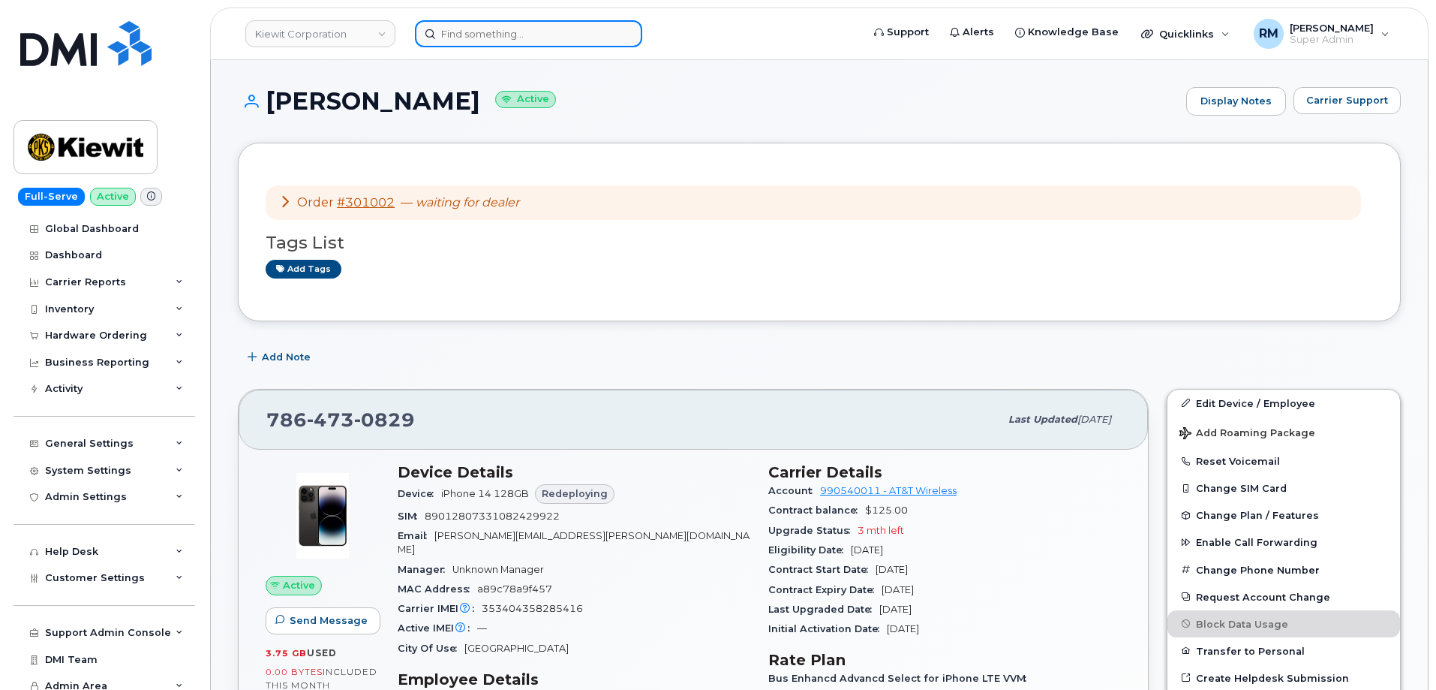
click at [459, 39] on input at bounding box center [528, 33] width 227 height 27
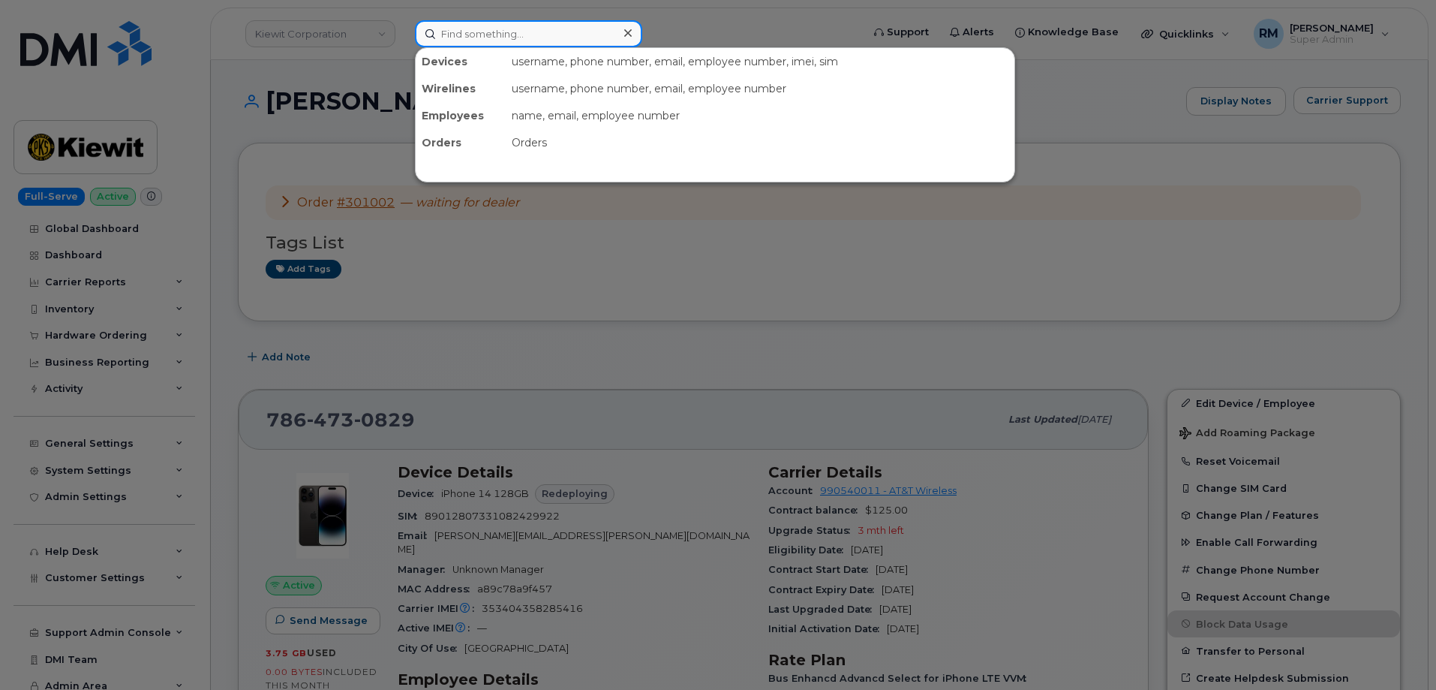
paste input "[PHONE_NUMBER]"
type input "[PHONE_NUMBER]"
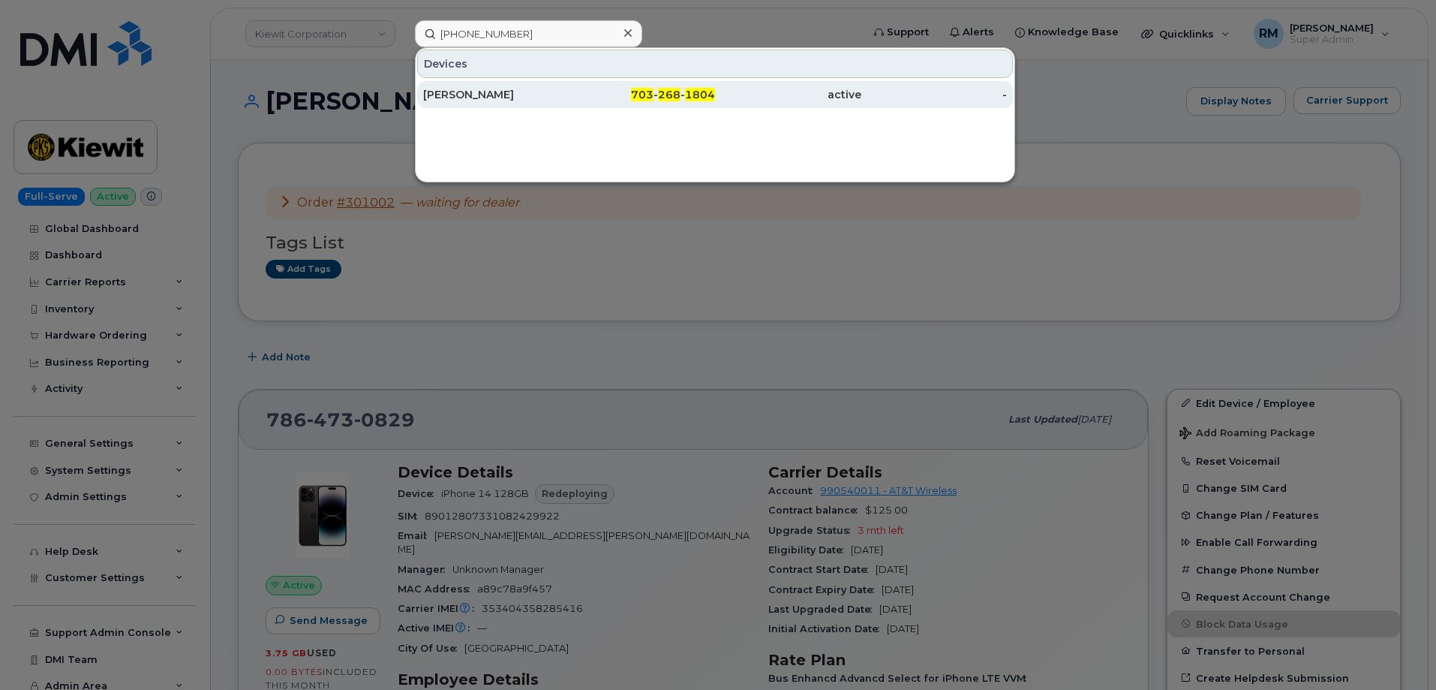
click at [491, 92] on div "[PERSON_NAME]" at bounding box center [496, 94] width 146 height 15
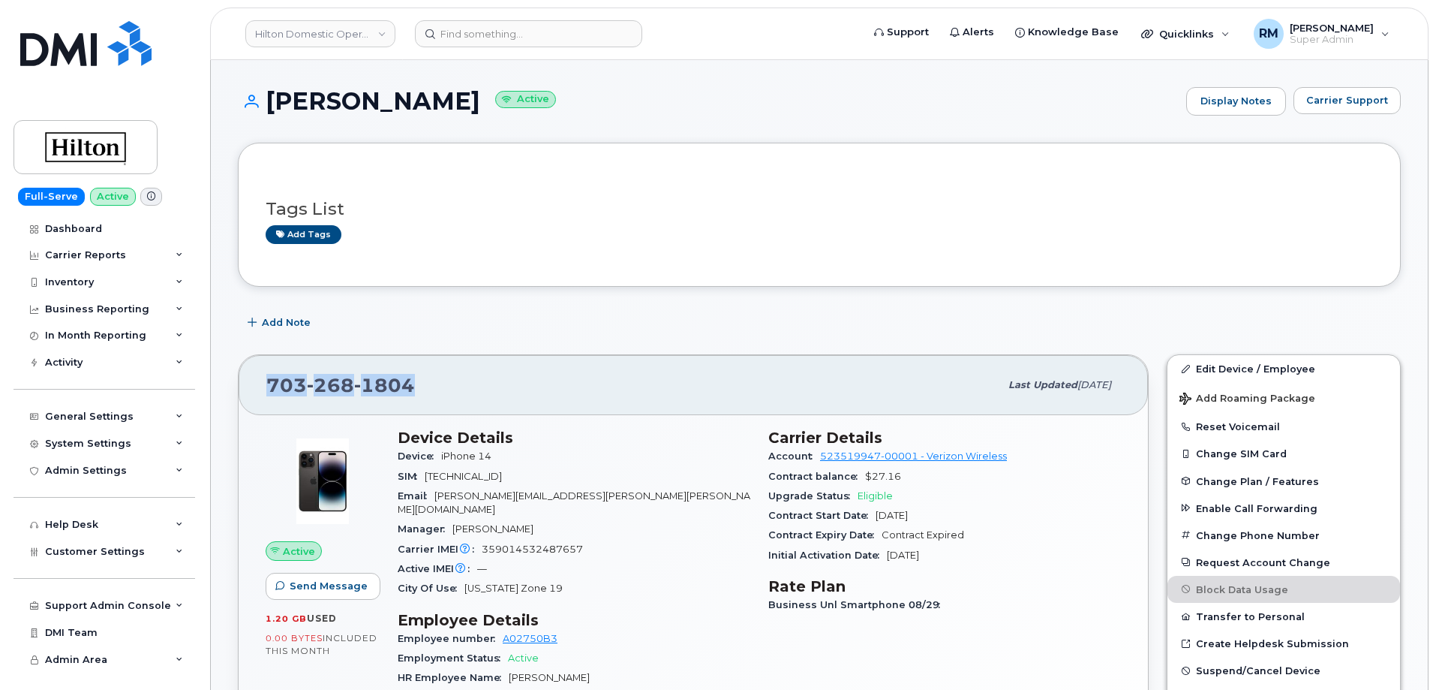
drag, startPoint x: 402, startPoint y: 386, endPoint x: 264, endPoint y: 386, distance: 137.3
click at [264, 386] on div "703 268 1804 Last updated Sep 11, 2025" at bounding box center [694, 385] width 910 height 60
